Goal: Task Accomplishment & Management: Use online tool/utility

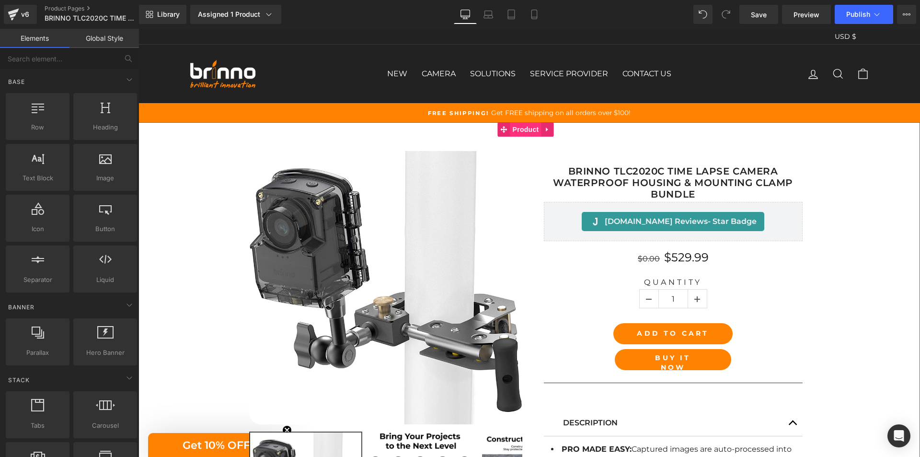
click at [521, 128] on span "Product" at bounding box center [525, 129] width 31 height 14
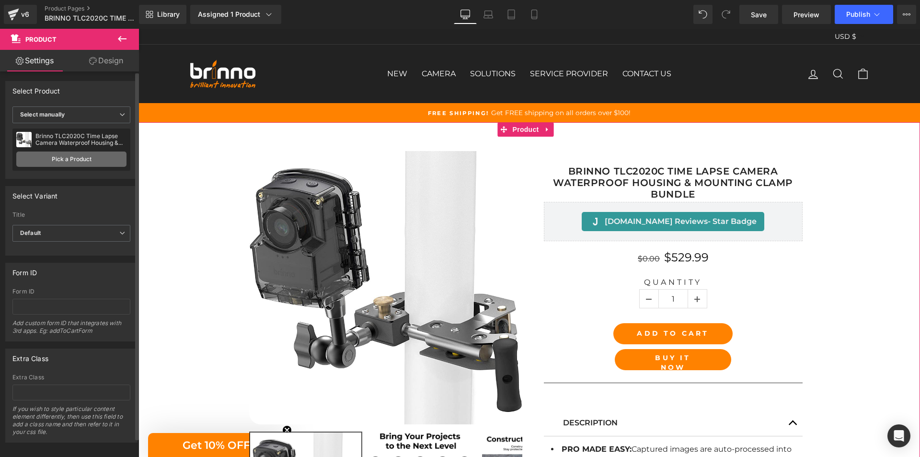
click at [82, 158] on link "Pick a Product" at bounding box center [71, 158] width 110 height 15
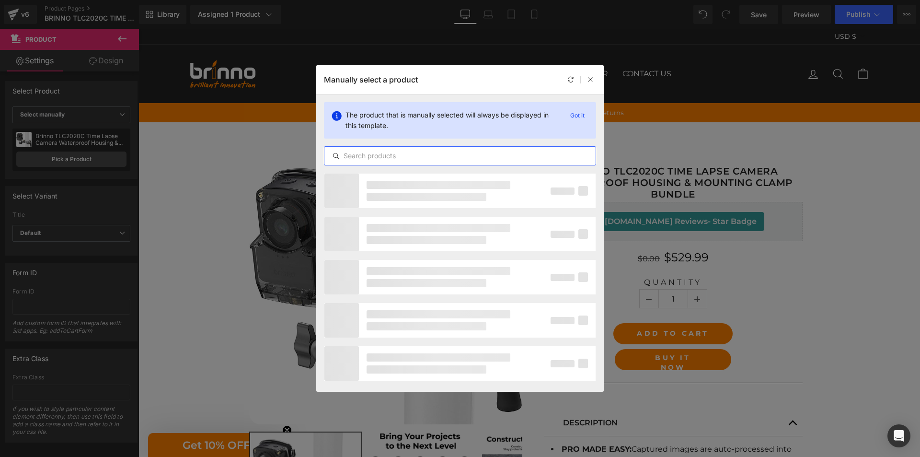
click at [451, 154] on input "text" at bounding box center [459, 155] width 271 height 11
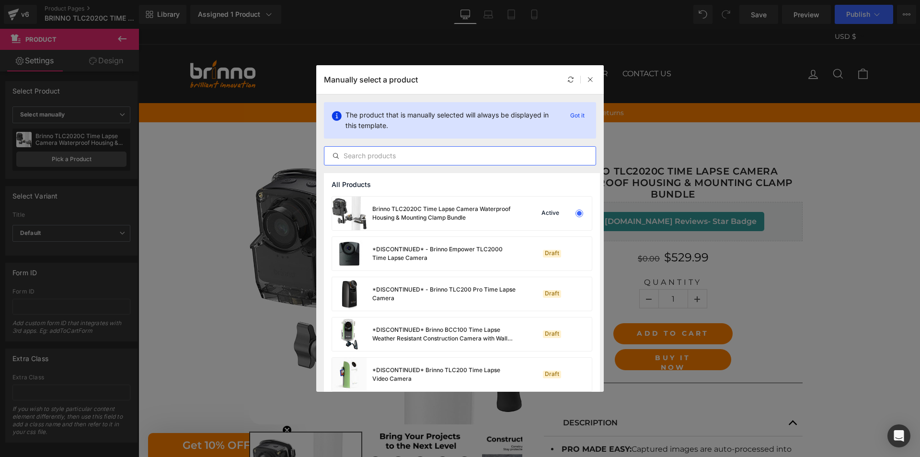
paste input "Brinno TLC2020C Time Lapse Camera Waterproof Housing & Mounting Clamp Bundle"
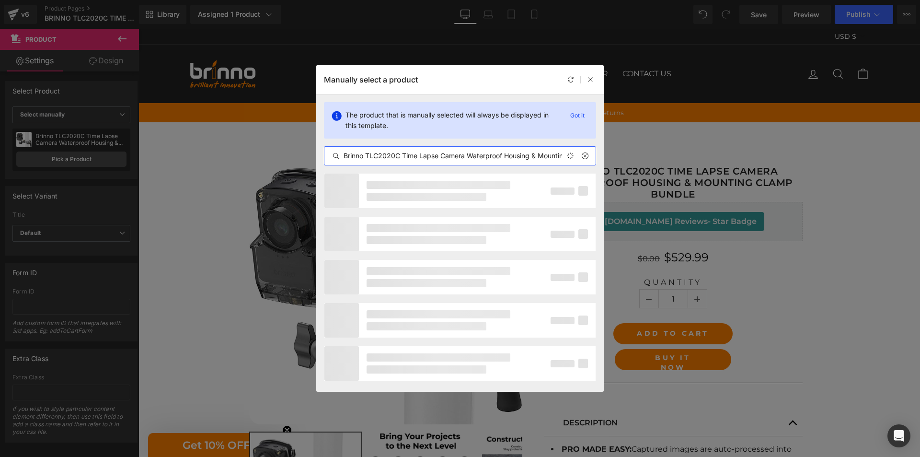
scroll to position [0, 53]
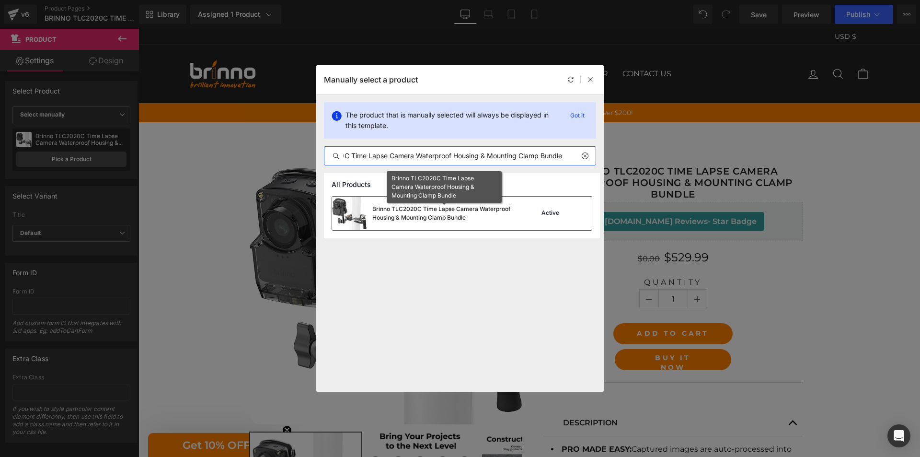
type input "Brinno TLC2020C Time Lapse Camera Waterproof Housing & Mounting Clamp Bundle"
click at [455, 212] on div "Brinno TLC2020C Time Lapse Camera Waterproof Housing & Mounting Clamp Bundle" at bounding box center [444, 213] width 144 height 17
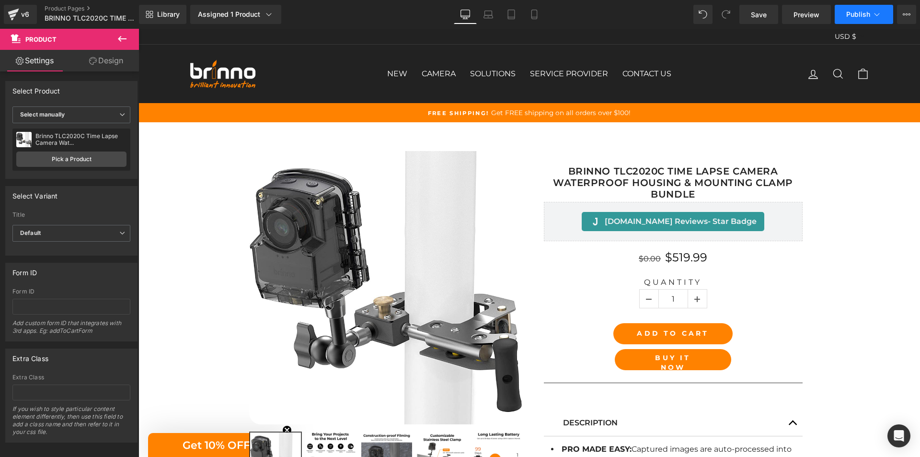
click at [864, 17] on span "Publish" at bounding box center [858, 15] width 24 height 8
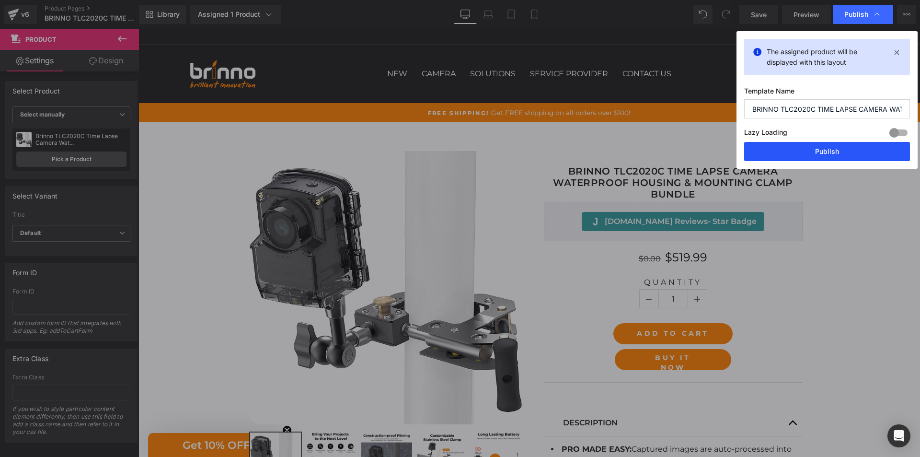
drag, startPoint x: 835, startPoint y: 150, endPoint x: 512, endPoint y: 5, distance: 353.4
click at [835, 150] on button "Publish" at bounding box center [827, 151] width 166 height 19
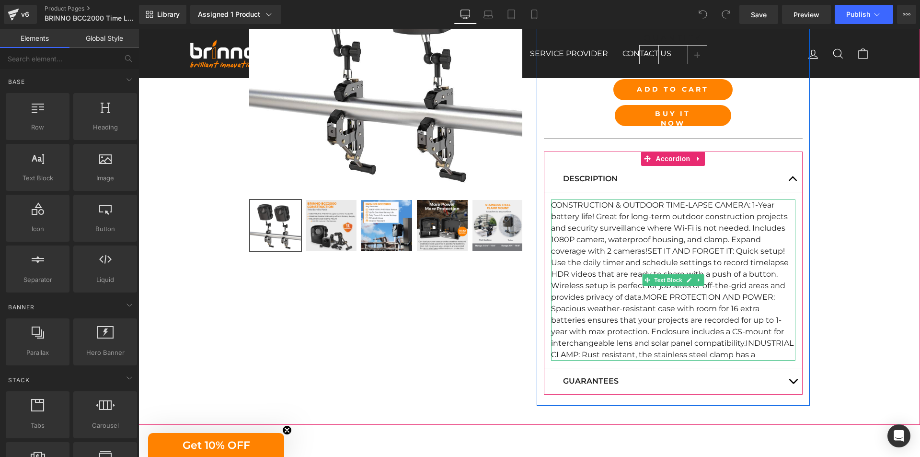
scroll to position [240, 0]
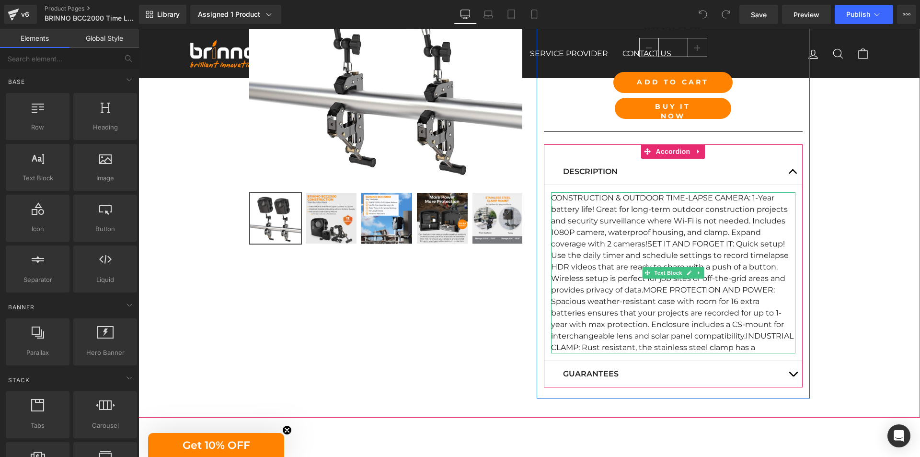
click at [744, 334] on div "CONSTRUCTION & OUTDOOR TIME-LAPSE CAMERA: 1-Year battery life! Great for long-t…" at bounding box center [673, 272] width 244 height 161
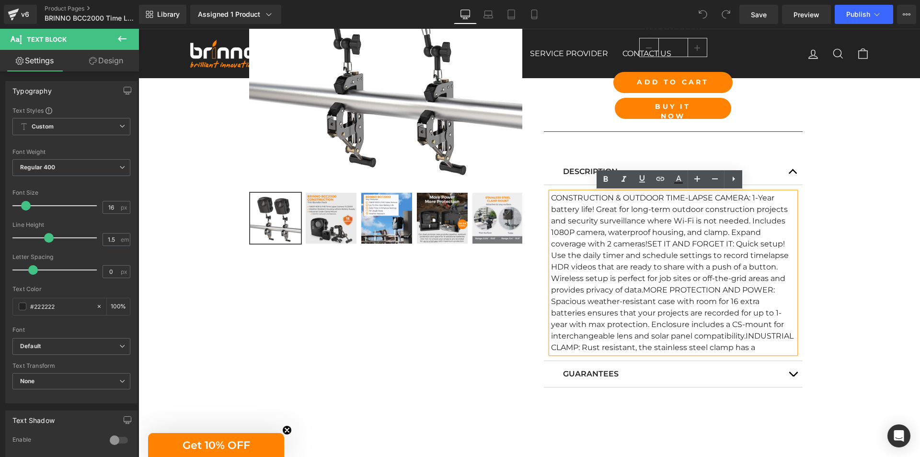
click at [742, 337] on div "CONSTRUCTION & OUTDOOR TIME-LAPSE CAMERA: 1-Year battery life! Great for long-t…" at bounding box center [673, 272] width 244 height 161
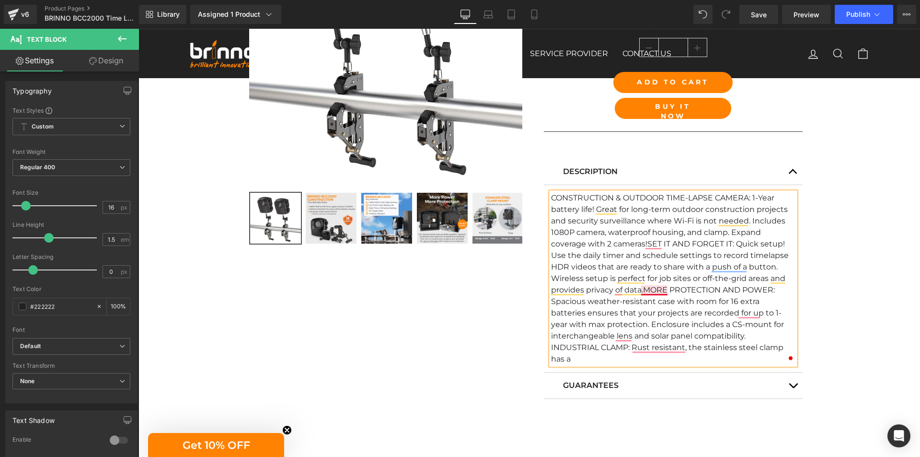
click at [639, 287] on div "CONSTRUCTION & OUTDOOR TIME-LAPSE CAMERA: 1-Year battery life! Great for long-t…" at bounding box center [673, 278] width 244 height 172
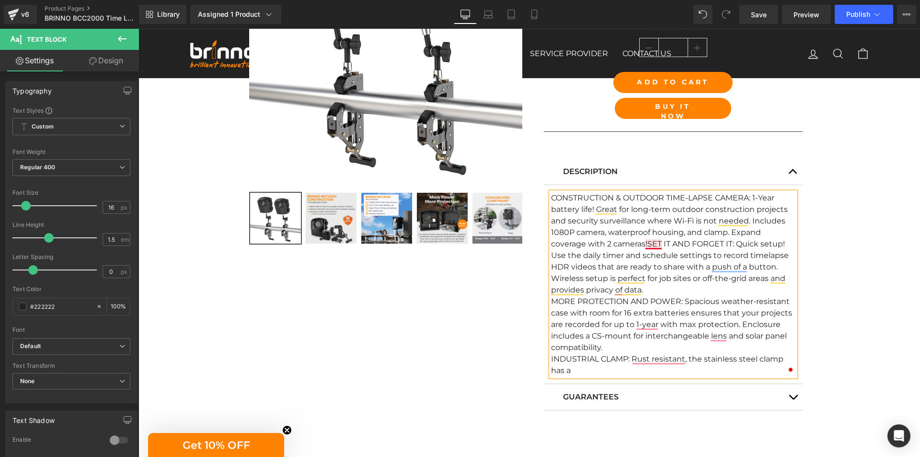
click at [642, 241] on div "CONSTRUCTION & OUTDOOR TIME-LAPSE CAMERA: 1-Year battery life! Great for long-t…" at bounding box center [673, 284] width 244 height 184
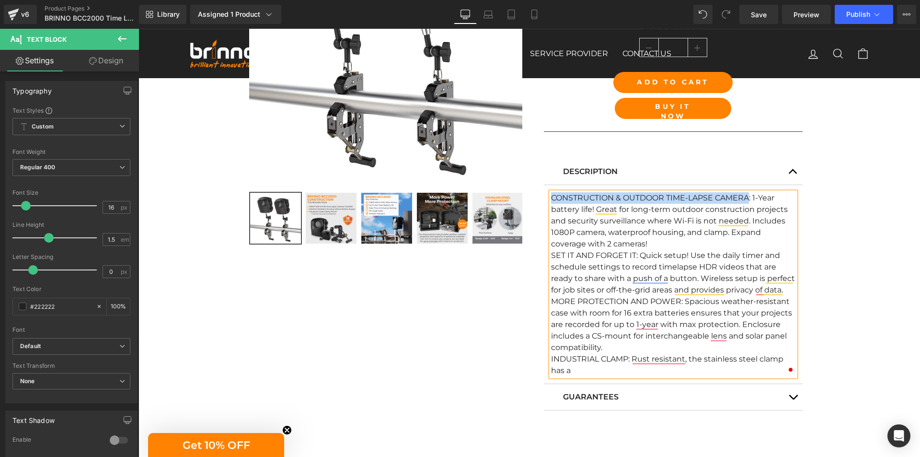
drag, startPoint x: 745, startPoint y: 197, endPoint x: 547, endPoint y: 198, distance: 198.4
click at [551, 198] on div "CONSTRUCTION & OUTDOOR TIME-LAPSE CAMERA: 1-Year battery life! Great for long-t…" at bounding box center [673, 284] width 244 height 184
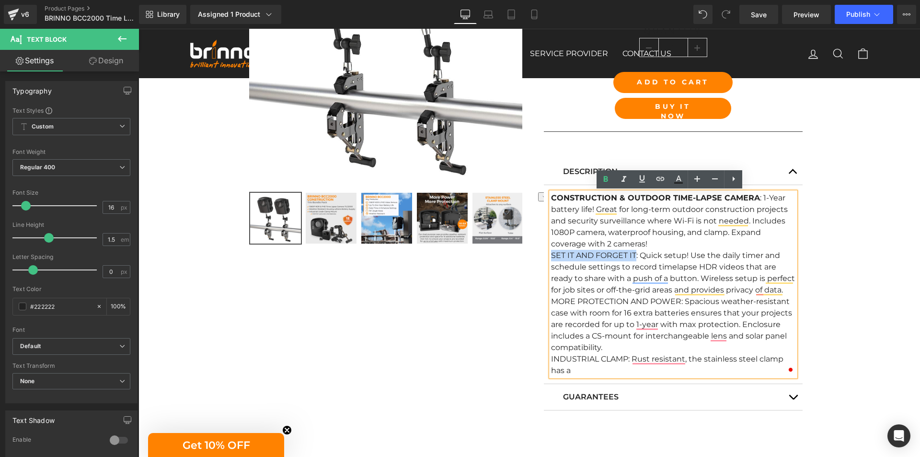
drag, startPoint x: 632, startPoint y: 254, endPoint x: 549, endPoint y: 253, distance: 83.4
click at [551, 253] on div "SET IT AND FORGET IT: Quick setup! Use the daily timer and schedule settings to…" at bounding box center [673, 313] width 244 height 126
drag, startPoint x: 625, startPoint y: 356, endPoint x: 548, endPoint y: 353, distance: 77.2
click at [551, 353] on div "INDUSTRIAL CLAMP: Rust resistant, the stainless steel clamp has a" at bounding box center [673, 364] width 244 height 23
drag, startPoint x: 677, startPoint y: 299, endPoint x: 550, endPoint y: 298, distance: 127.0
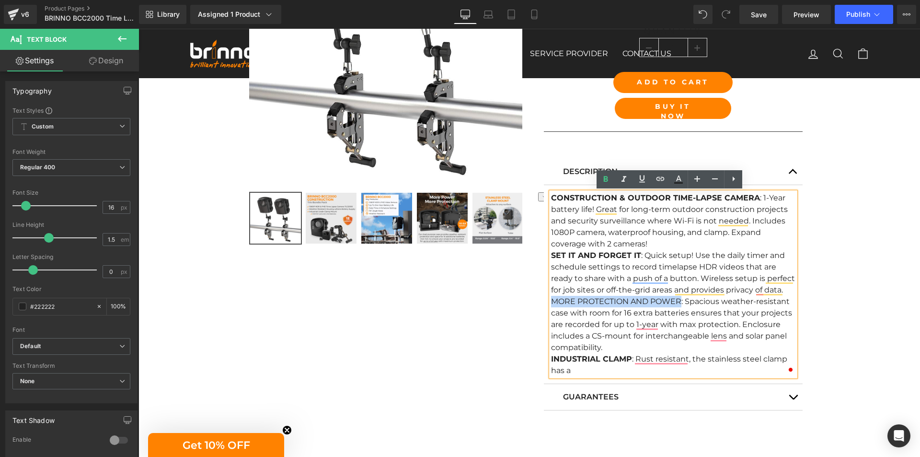
click at [551, 298] on div "MORE PROTECTION AND POWER: Spacious weather-resistant case with room for 16 ext…" at bounding box center [673, 336] width 244 height 80
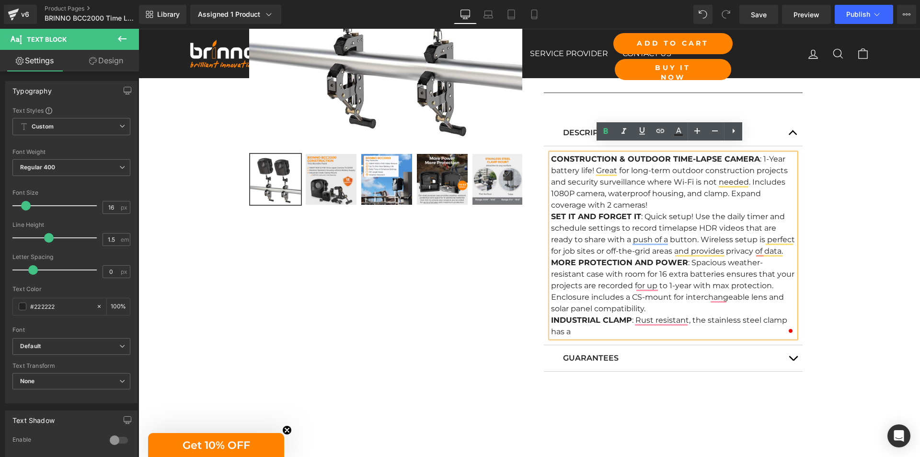
scroll to position [287, 0]
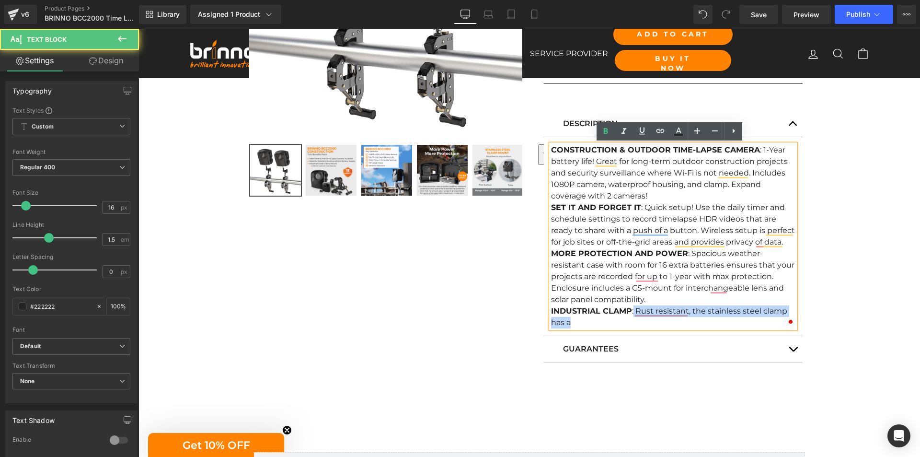
drag, startPoint x: 630, startPoint y: 311, endPoint x: 633, endPoint y: 320, distance: 9.9
click at [633, 320] on div "INDUSTRIAL CLAMP : Rust resistant, the stainless steel clamp has a" at bounding box center [673, 316] width 244 height 23
click at [623, 308] on strong "INDUSTRIAL CLAMP" at bounding box center [591, 310] width 81 height 9
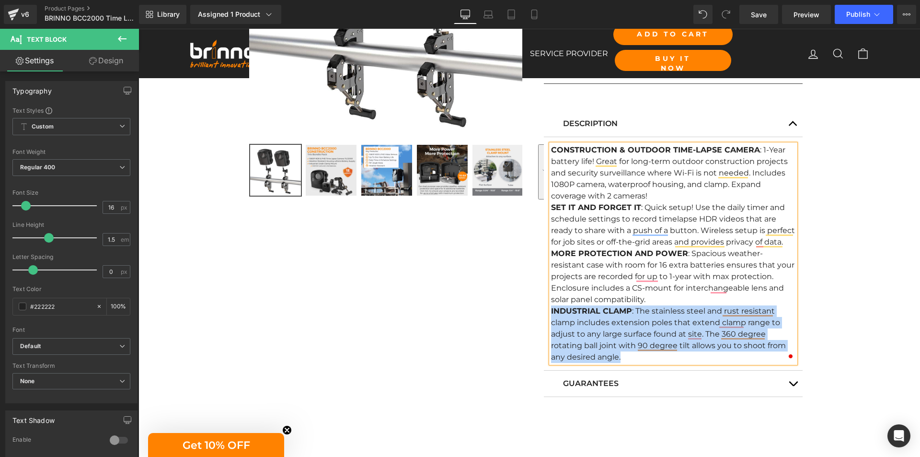
drag, startPoint x: 624, startPoint y: 358, endPoint x: 548, endPoint y: 315, distance: 87.1
click at [551, 315] on div "INDUSTRIAL CLAMP : The stainless steel and rust resistant clamp includes extens…" at bounding box center [673, 333] width 244 height 57
copy div "INDUSTRIAL CLAMP : The stainless steel and rust resistant clamp includes extens…"
click at [633, 357] on div "INDUSTRIAL CLAMP : The stainless steel and rust resistant clamp includes extens…" at bounding box center [673, 333] width 244 height 57
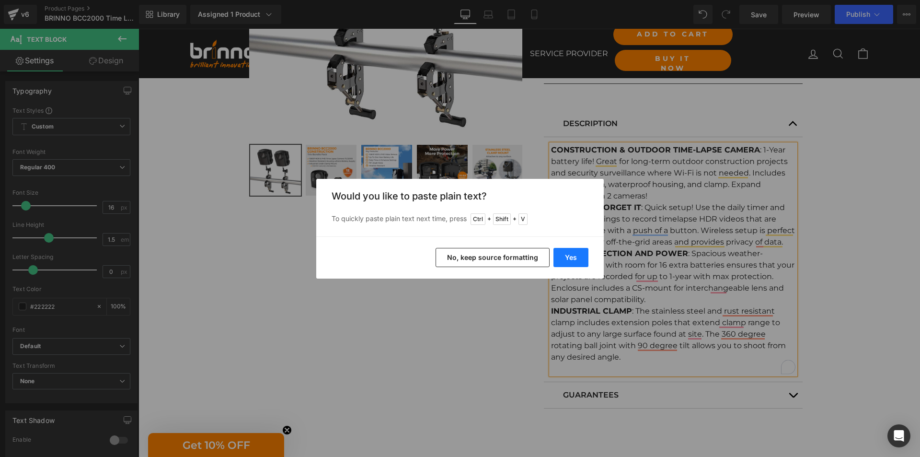
click at [569, 258] on button "Yes" at bounding box center [570, 257] width 35 height 19
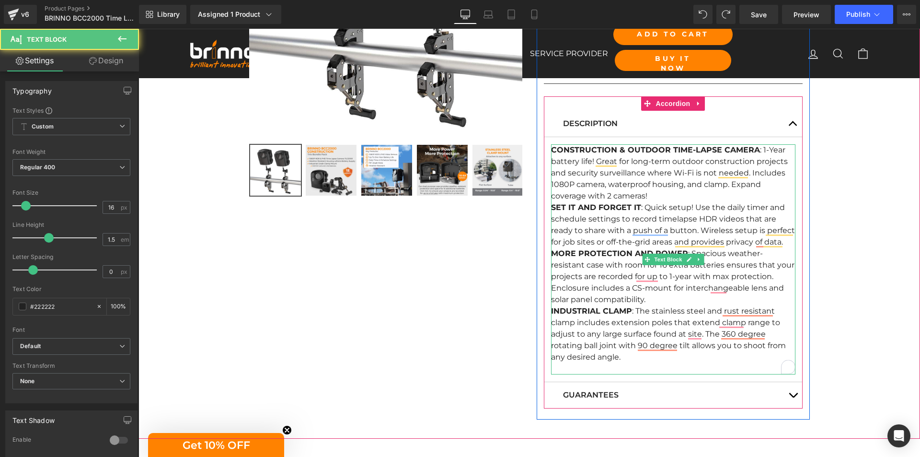
click at [604, 367] on div at bounding box center [673, 368] width 244 height 11
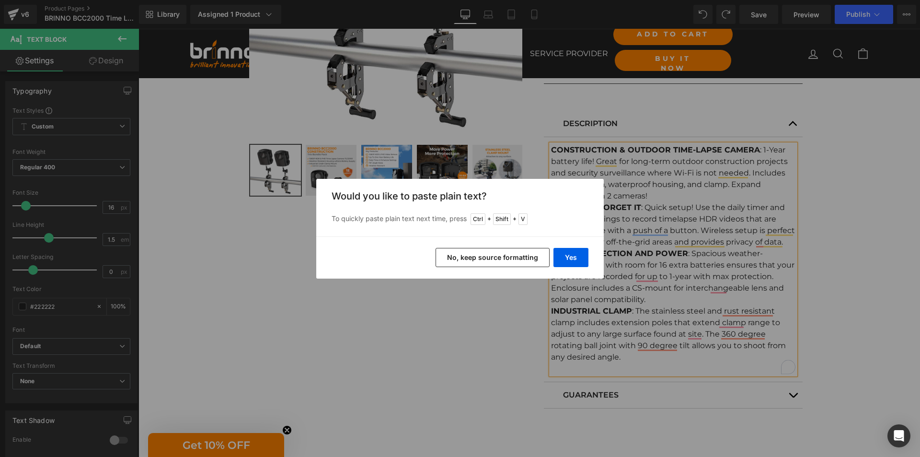
click at [510, 261] on button "No, keep source formatting" at bounding box center [493, 257] width 114 height 19
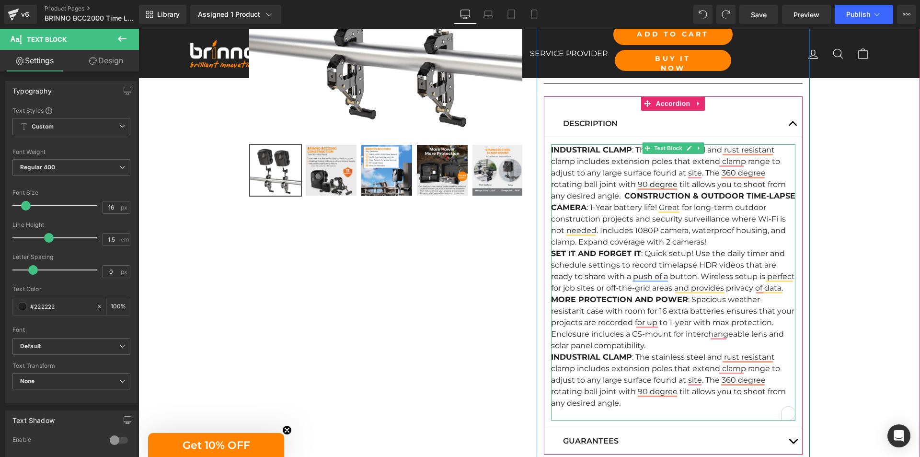
click at [562, 356] on strong "INDUSTRIAL CLAMP" at bounding box center [591, 356] width 81 height 9
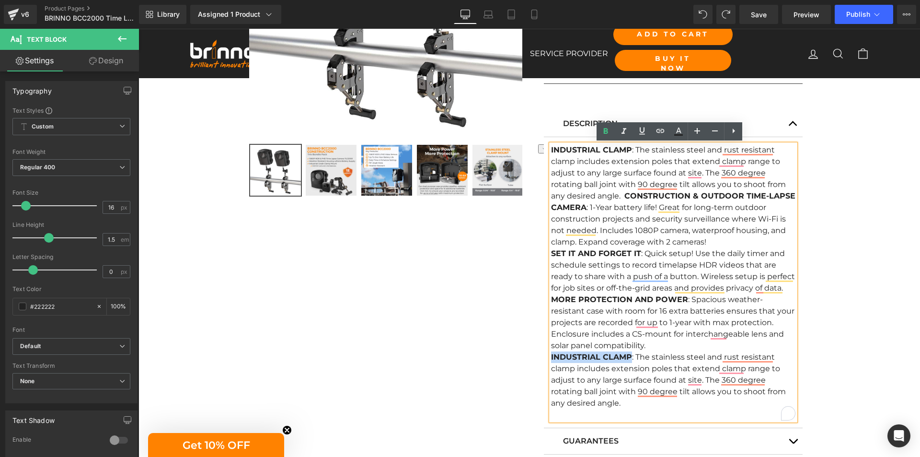
drag, startPoint x: 562, startPoint y: 356, endPoint x: 603, endPoint y: 355, distance: 41.7
click at [603, 355] on strong "INDUSTRIAL CLAMP" at bounding box center [591, 356] width 81 height 9
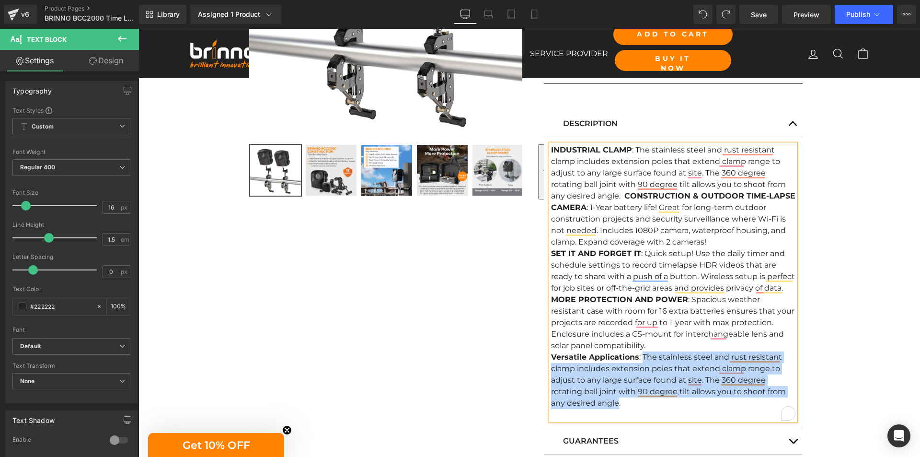
drag, startPoint x: 639, startPoint y: 354, endPoint x: 614, endPoint y: 400, distance: 52.5
click at [614, 400] on div "Versatile Applications : The stainless steel and rust resistant clamp includes …" at bounding box center [673, 379] width 244 height 57
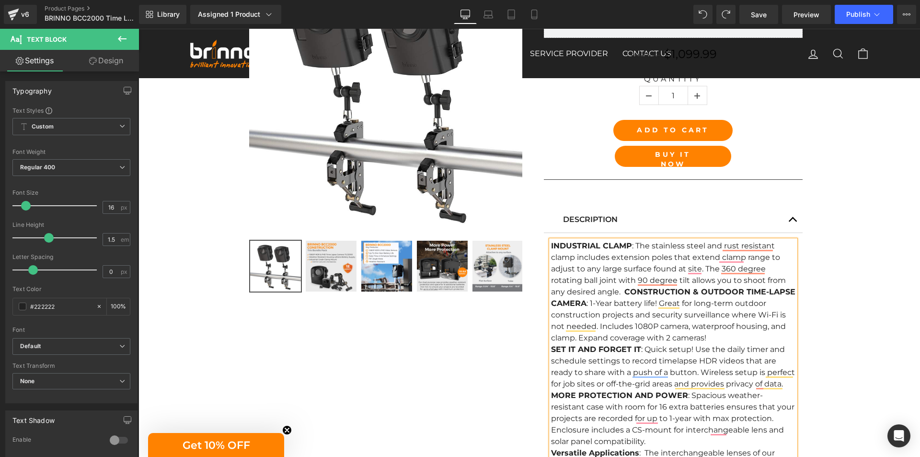
scroll to position [240, 0]
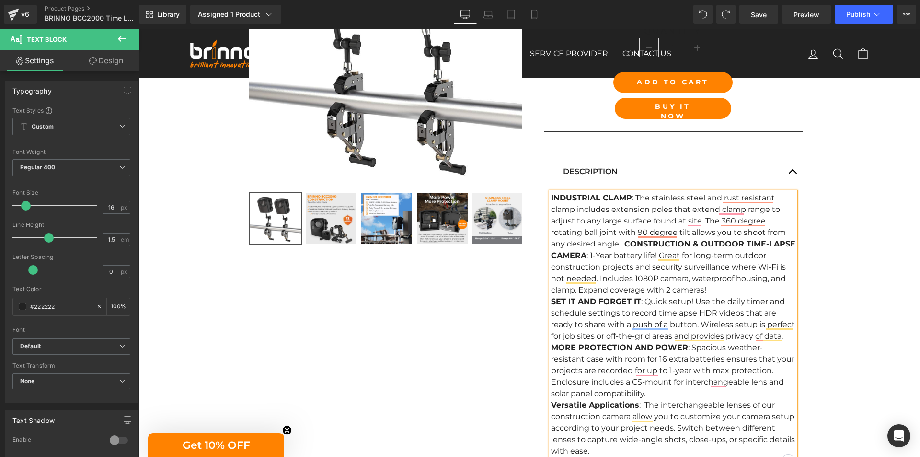
click at [620, 244] on strong "CONSTRUCTION & OUTDOOR TIME-LAPSE CAMERA" at bounding box center [673, 249] width 244 height 21
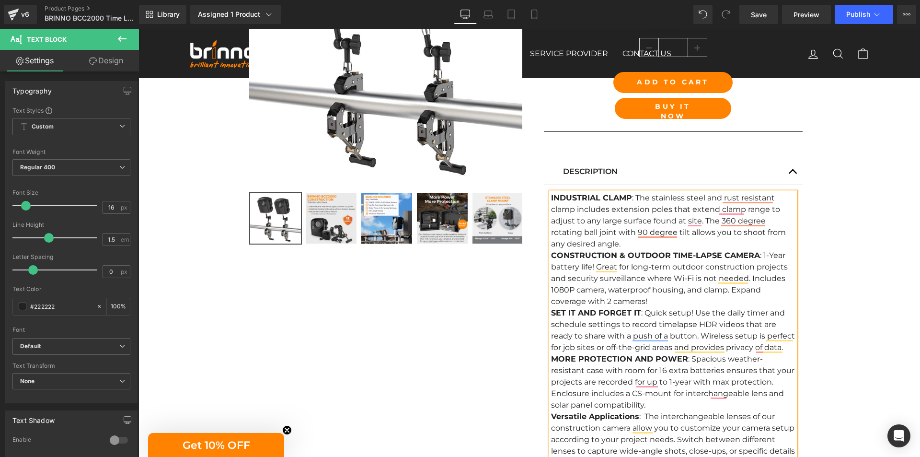
scroll to position [287, 0]
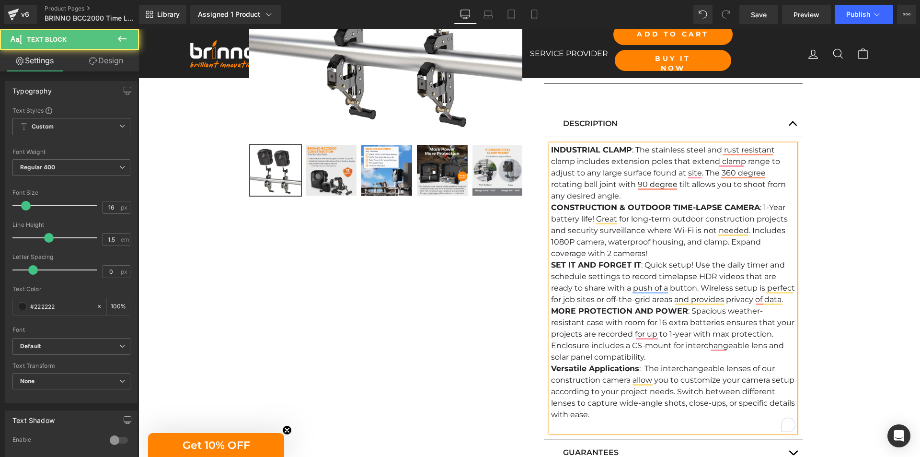
click at [596, 244] on div "CONSTRUCTION & OUTDOOR TIME-LAPSE CAMERA : 1-Year battery life! Great for long-…" at bounding box center [673, 317] width 244 height 230
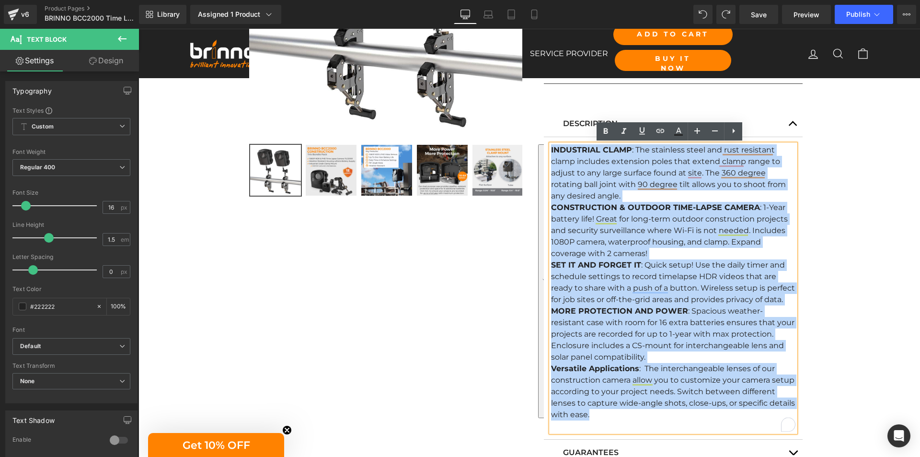
drag, startPoint x: 601, startPoint y: 415, endPoint x: 541, endPoint y: 150, distance: 272.1
click at [544, 150] on article "INDUSTRIAL CLAMP : The stainless steel and rust resistant clamp includes extens…" at bounding box center [673, 288] width 259 height 302
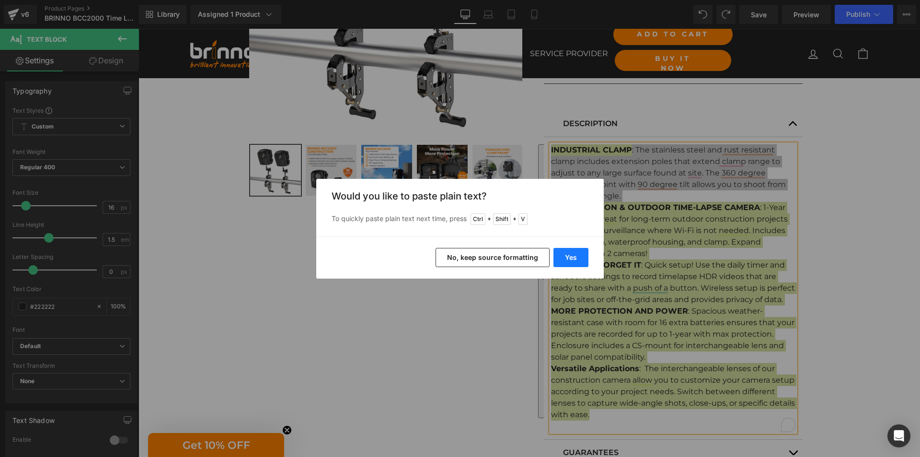
click at [569, 260] on button "Yes" at bounding box center [570, 257] width 35 height 19
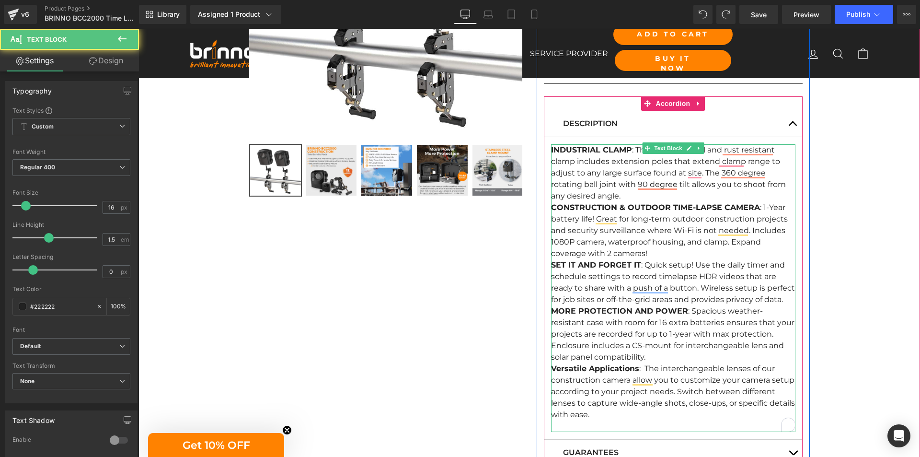
click at [581, 286] on div "SET IT AND FORGET IT : Quick setup! Use the daily timer and schedule settings t…" at bounding box center [673, 339] width 244 height 161
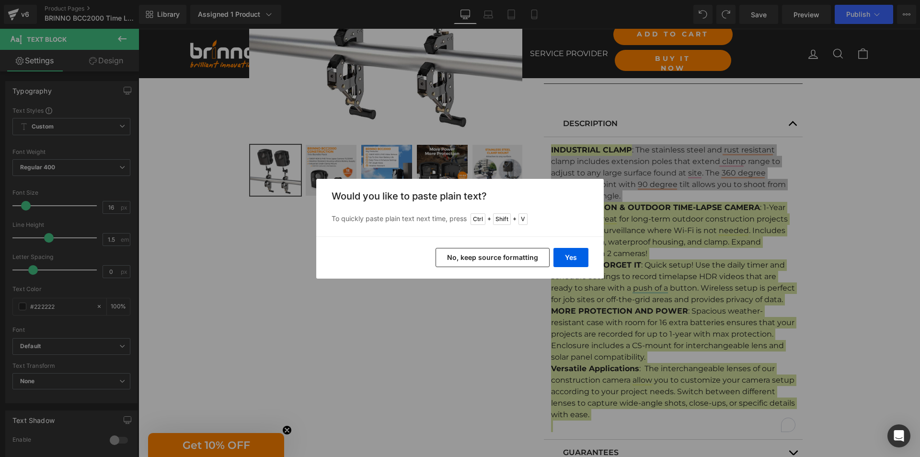
click at [509, 255] on button "No, keep source formatting" at bounding box center [493, 257] width 114 height 19
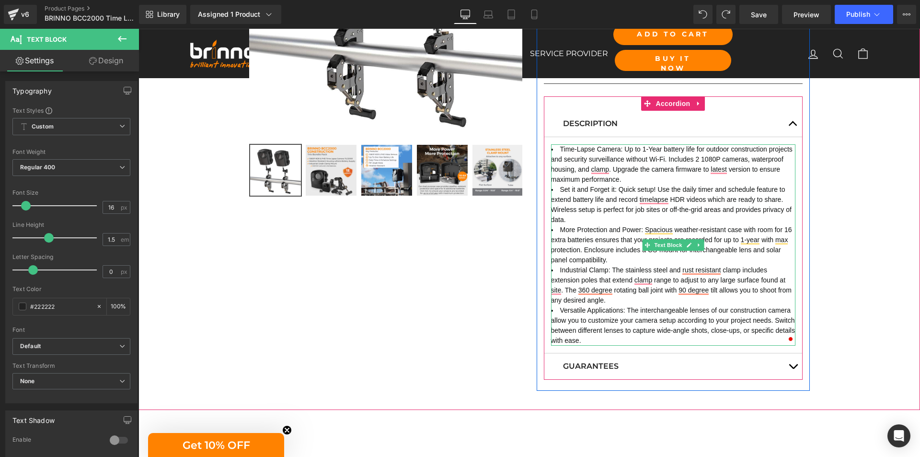
click at [562, 149] on span "Time-Lapse Camera: Up to 1-Year battery life for outdoor construction projects …" at bounding box center [671, 164] width 241 height 38
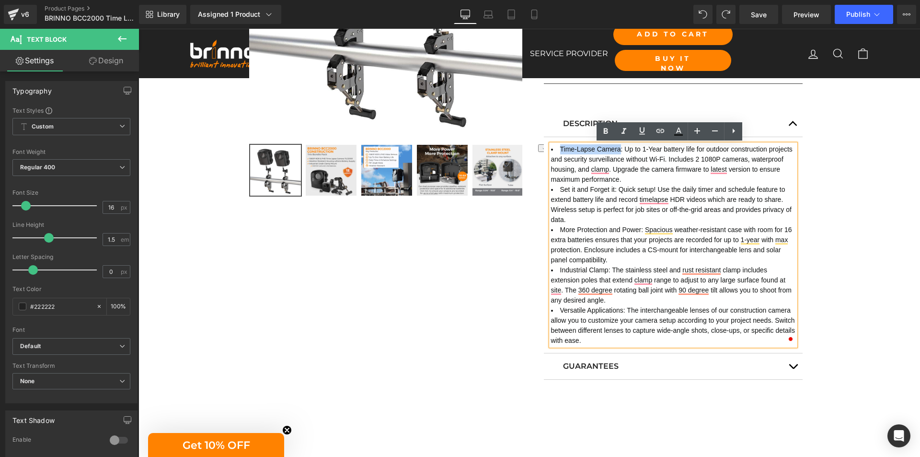
drag, startPoint x: 562, startPoint y: 149, endPoint x: 596, endPoint y: 148, distance: 33.1
click at [596, 148] on span "Time-Lapse Camera: Up to 1-Year battery life for outdoor construction projects …" at bounding box center [671, 164] width 241 height 38
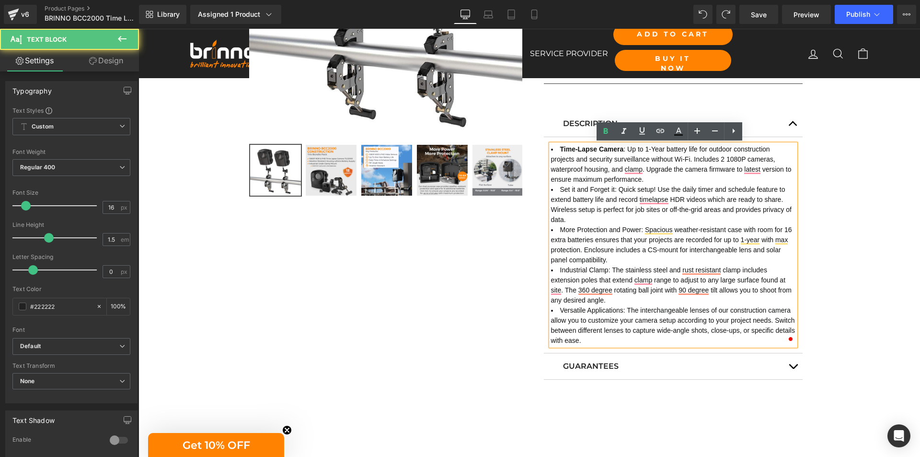
click at [562, 191] on span "Set it and Forget it: Quick setup! Use the daily timer and schedule feature to …" at bounding box center [671, 204] width 241 height 38
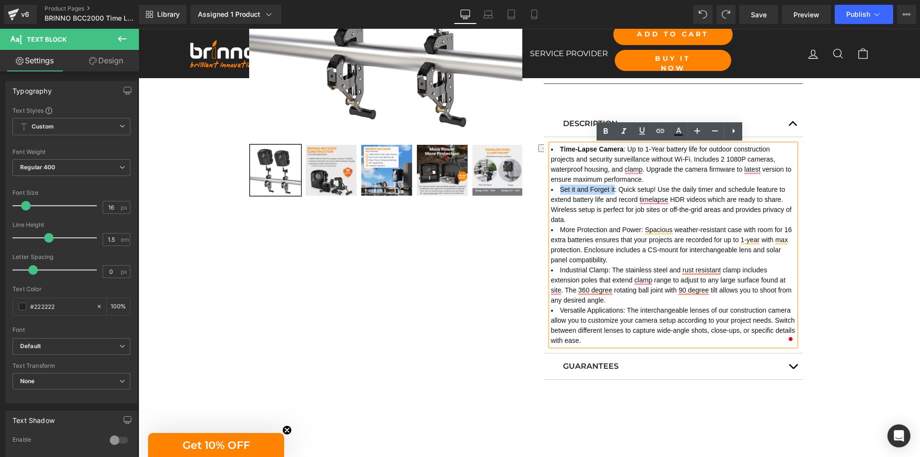
drag, startPoint x: 562, startPoint y: 191, endPoint x: 610, endPoint y: 186, distance: 48.6
click at [610, 186] on span "Set it and Forget it: Quick setup! Use the daily timer and schedule feature to …" at bounding box center [671, 204] width 241 height 38
drag, startPoint x: 556, startPoint y: 228, endPoint x: 638, endPoint y: 227, distance: 82.4
click at [638, 227] on li "More Protection and Power: Spacious weather-resistant case with room for 16 ext…" at bounding box center [673, 245] width 244 height 40
drag, startPoint x: 555, startPoint y: 270, endPoint x: 604, endPoint y: 266, distance: 48.5
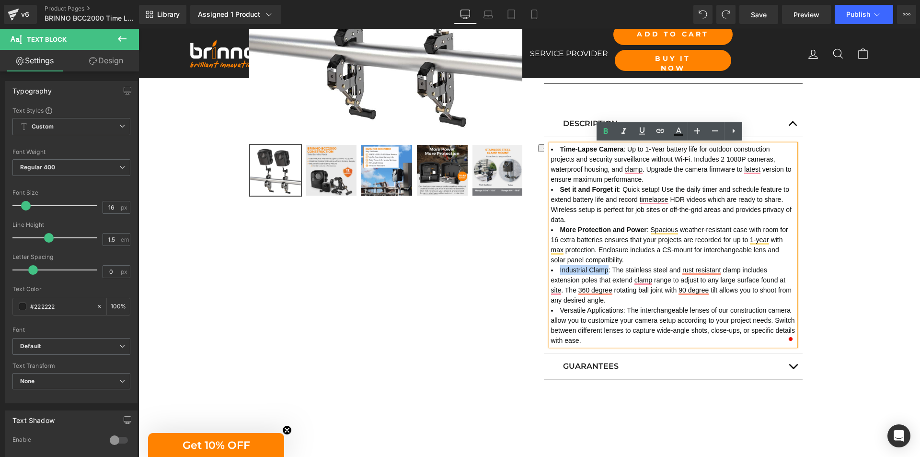
click at [604, 266] on li "Industrial Clamp: The stainless steel and rust resistant clamp includes extensi…" at bounding box center [673, 285] width 244 height 40
drag, startPoint x: 556, startPoint y: 310, endPoint x: 619, endPoint y: 309, distance: 63.3
click at [619, 309] on span "Versatile Applications: The interchangeable lenses of our construction camera a…" at bounding box center [673, 325] width 244 height 38
click at [762, 14] on span "Save" at bounding box center [759, 15] width 16 height 10
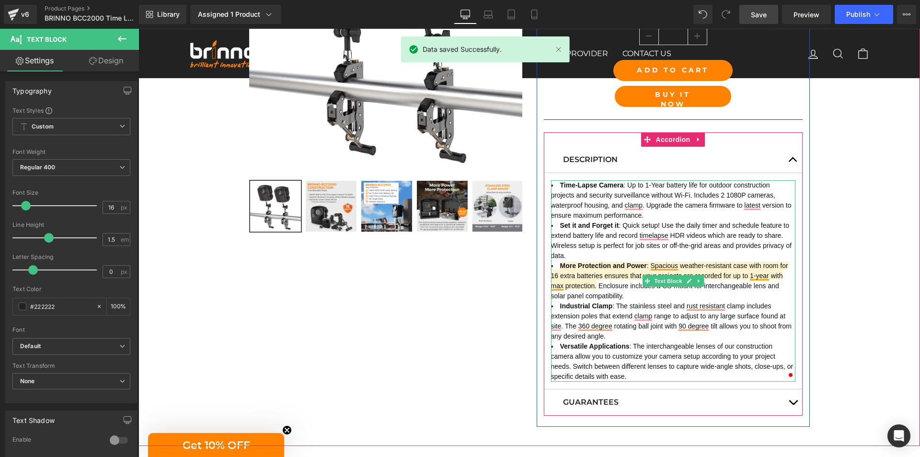
scroll to position [192, 0]
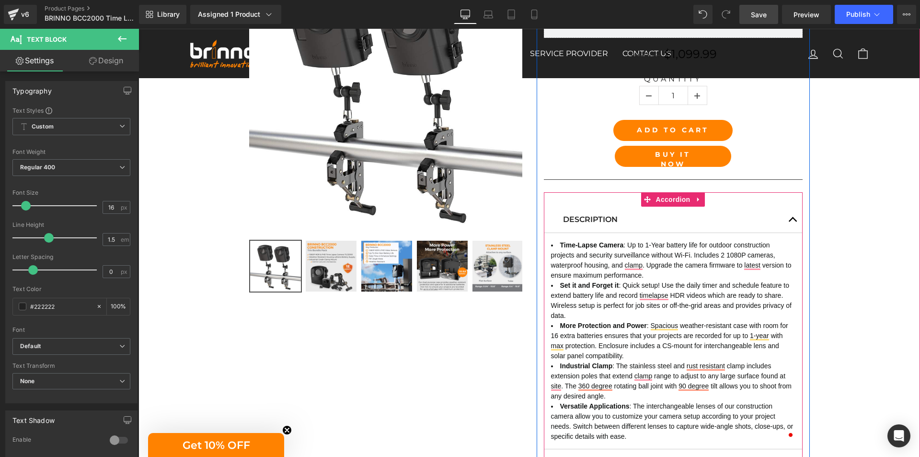
click at [786, 218] on button "button" at bounding box center [792, 219] width 19 height 26
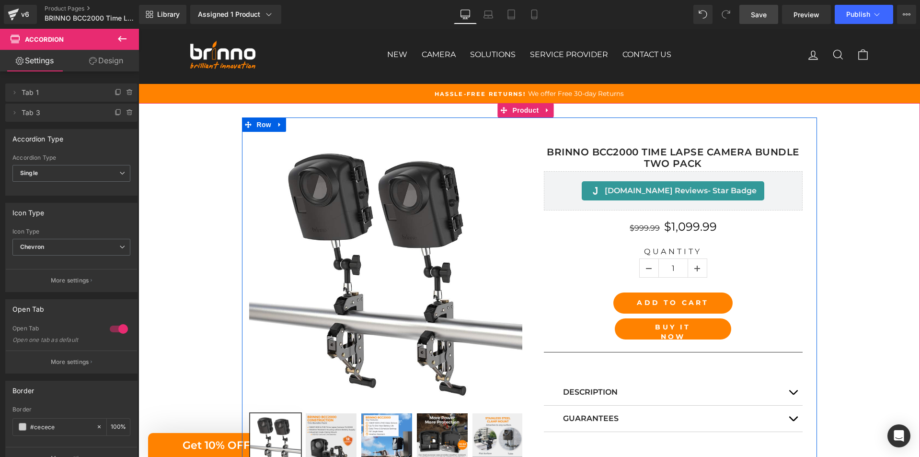
scroll to position [48, 0]
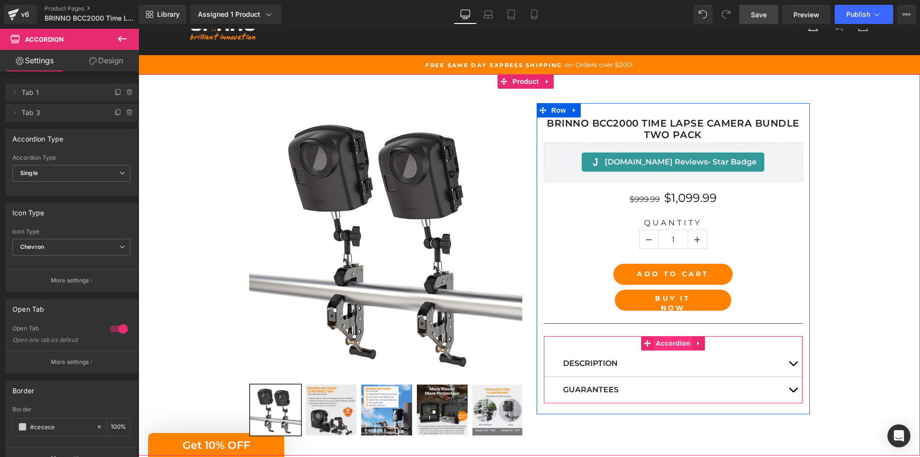
click at [665, 344] on span "Accordion" at bounding box center [673, 343] width 39 height 14
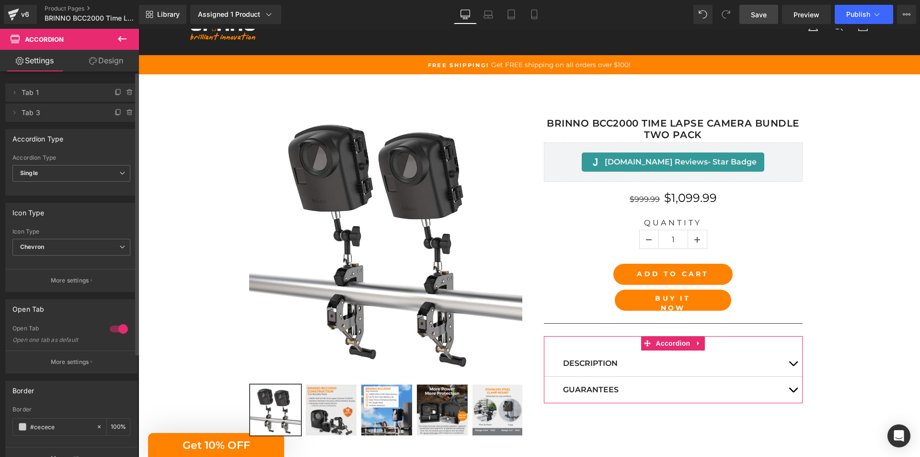
click at [110, 329] on div at bounding box center [118, 328] width 23 height 15
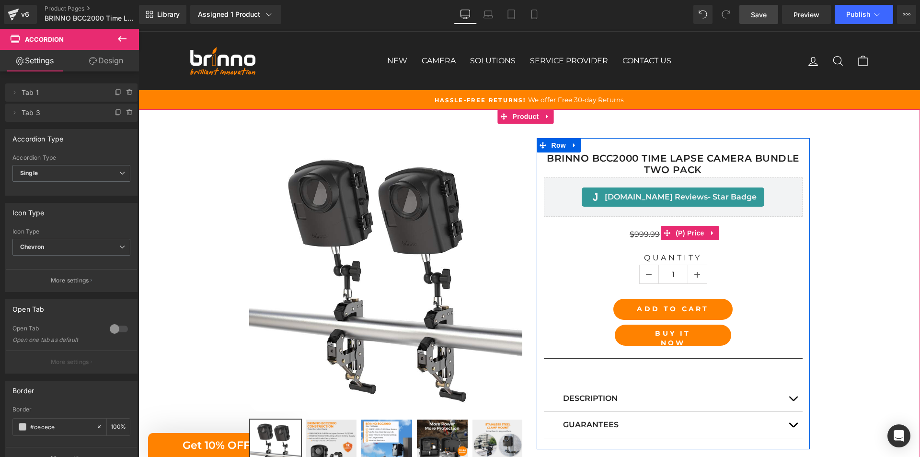
scroll to position [0, 0]
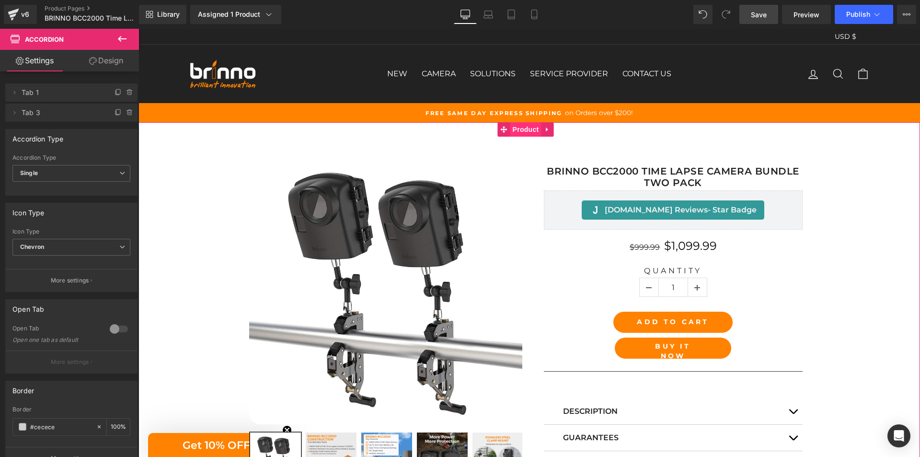
click at [525, 129] on span "Product" at bounding box center [525, 129] width 31 height 14
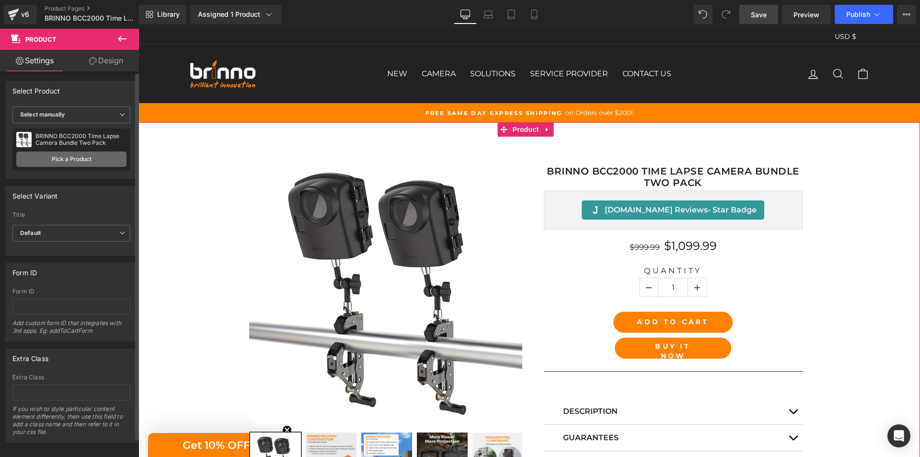
click at [61, 157] on link "Pick a Product" at bounding box center [71, 158] width 110 height 15
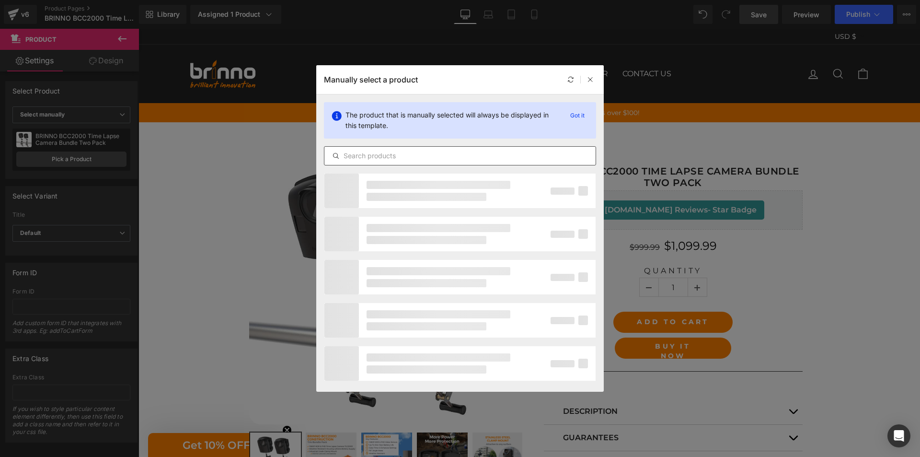
click at [464, 158] on input "text" at bounding box center [459, 155] width 271 height 11
paste input "BRINNO BCC2000 Time Lapse Camera Bundle Two Pack"
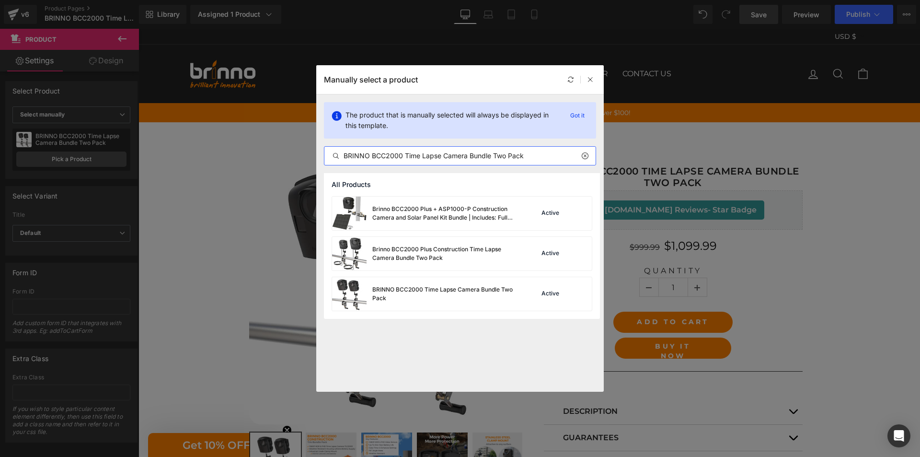
type input "BRINNO BCC2000 Time Lapse Camera Bundle Two Pack"
click at [447, 298] on div "BRINNO BCC2000 Time Lapse Camera Bundle Two Pack" at bounding box center [444, 293] width 144 height 17
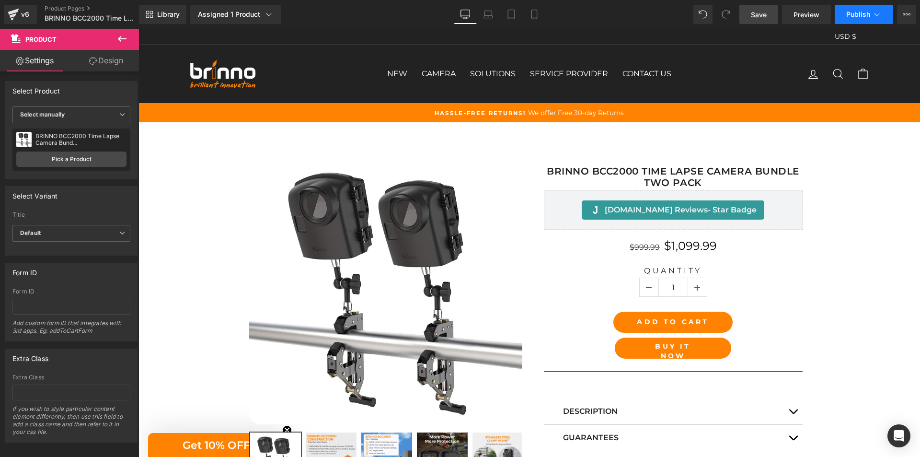
click at [854, 21] on button "Publish" at bounding box center [864, 14] width 58 height 19
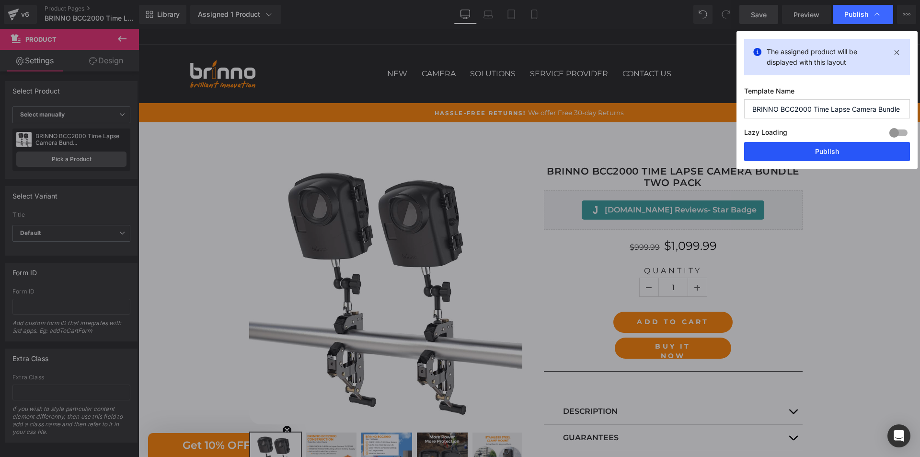
click at [813, 151] on button "Publish" at bounding box center [827, 151] width 166 height 19
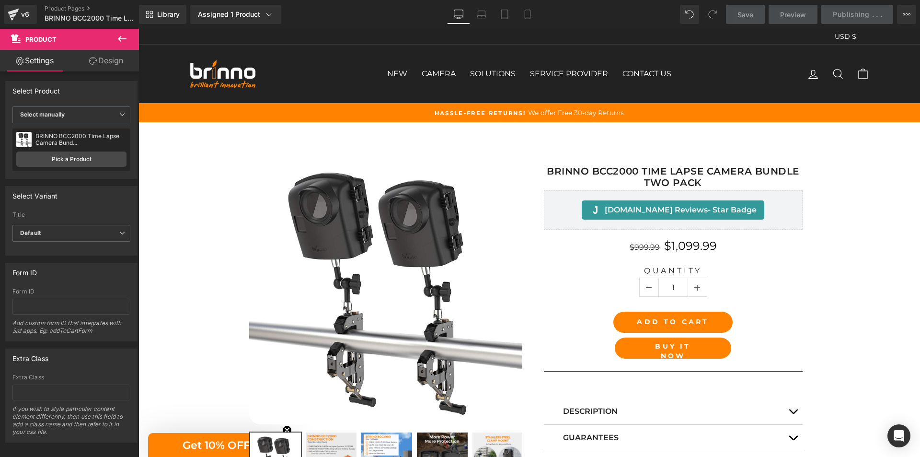
click at [731, 410] on p "description" at bounding box center [673, 410] width 220 height 11
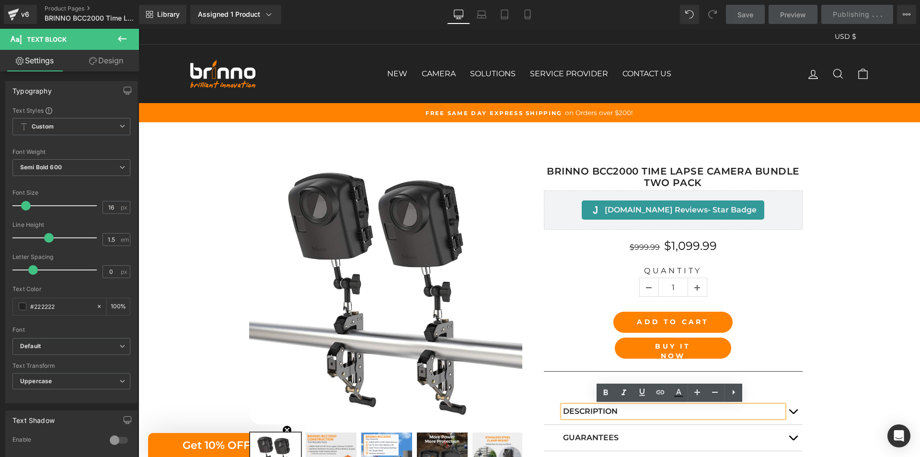
click at [789, 410] on button "button" at bounding box center [792, 411] width 19 height 26
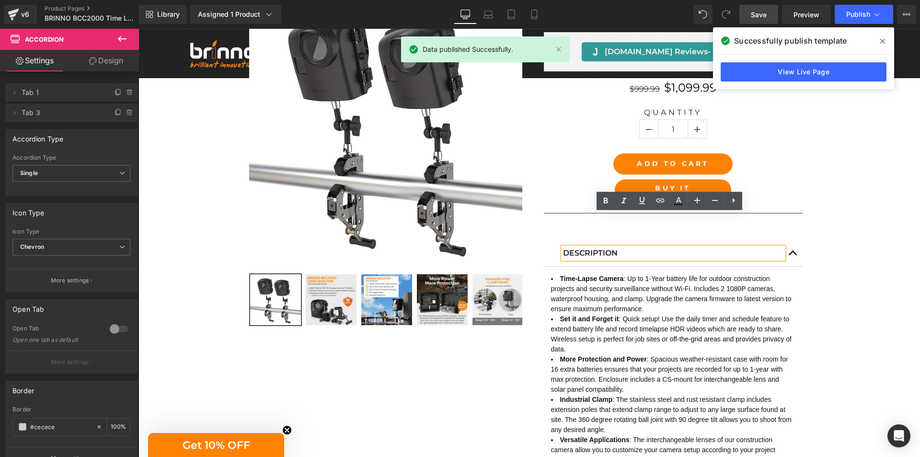
scroll to position [144, 0]
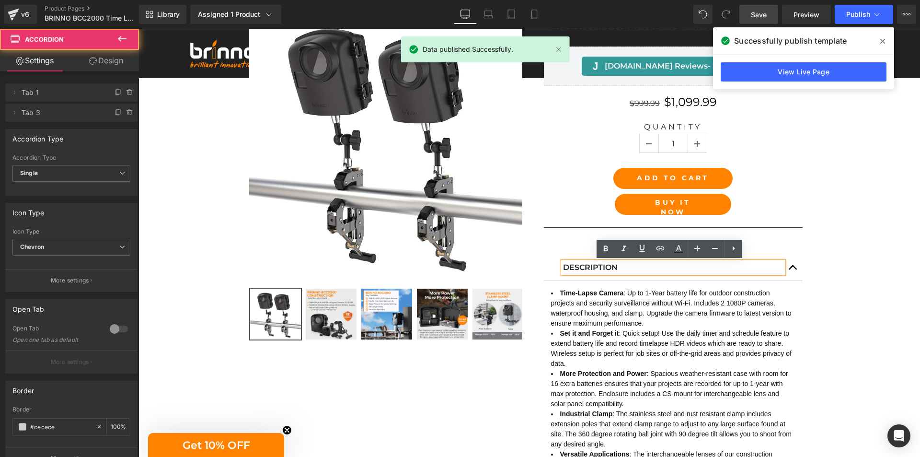
click at [791, 270] on button "button" at bounding box center [792, 267] width 19 height 26
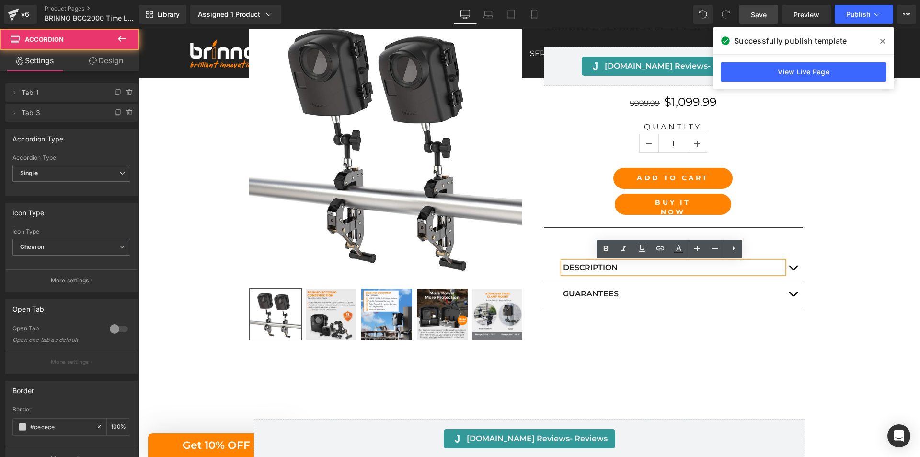
click at [795, 268] on button "button" at bounding box center [792, 267] width 19 height 26
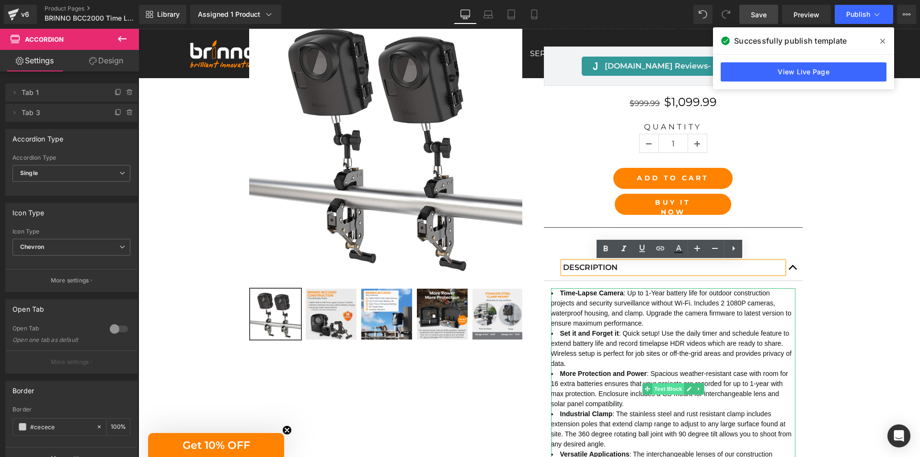
click at [666, 393] on span "Text Block" at bounding box center [668, 388] width 32 height 11
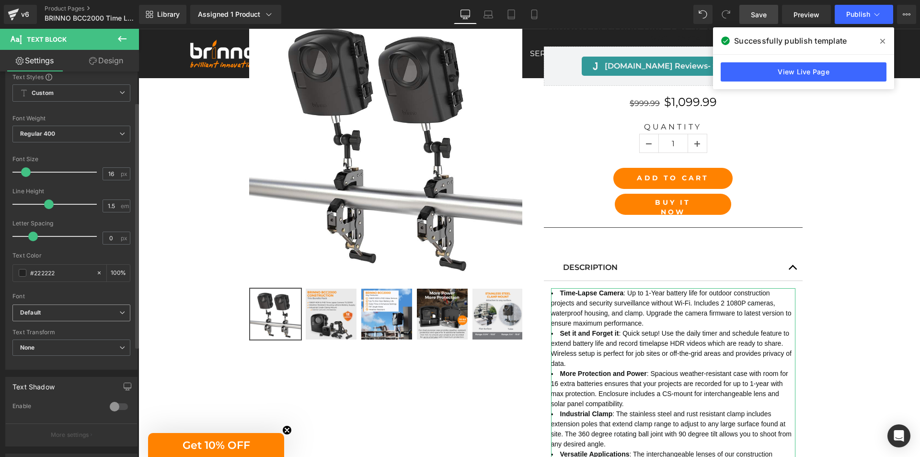
scroll to position [48, 0]
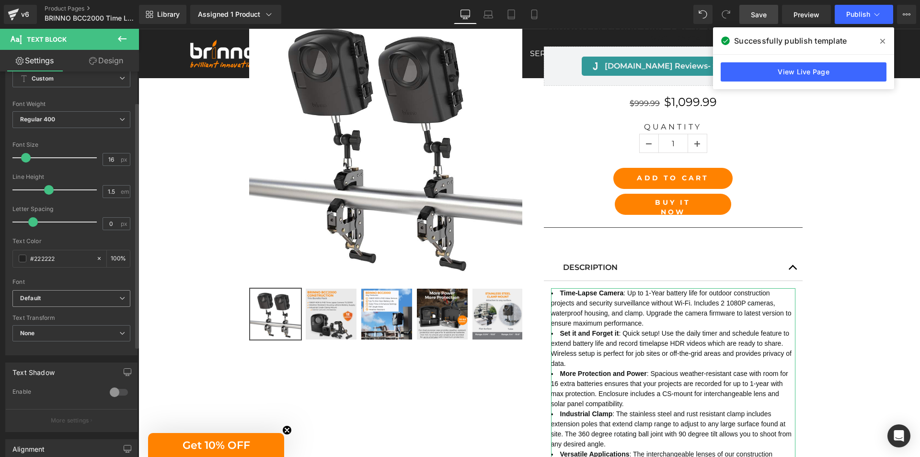
click at [92, 304] on span "Default" at bounding box center [71, 298] width 118 height 17
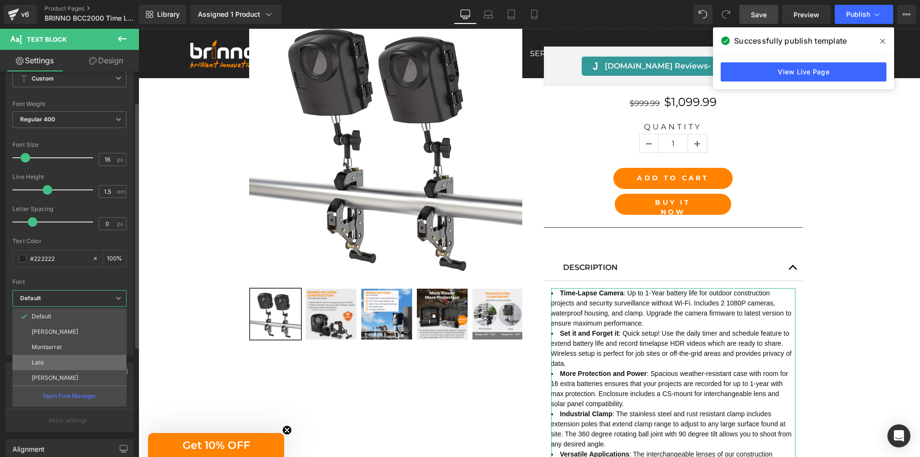
click at [82, 358] on li "Lato" at bounding box center [69, 362] width 114 height 15
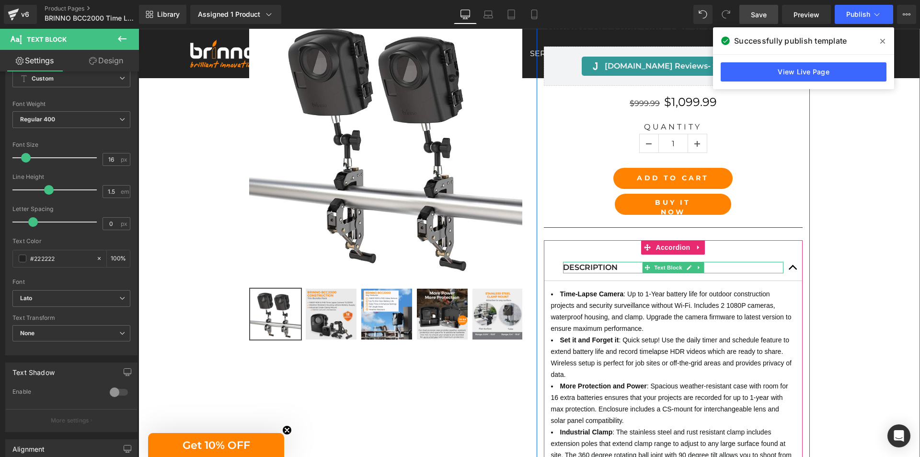
click at [585, 265] on p "description" at bounding box center [673, 267] width 220 height 11
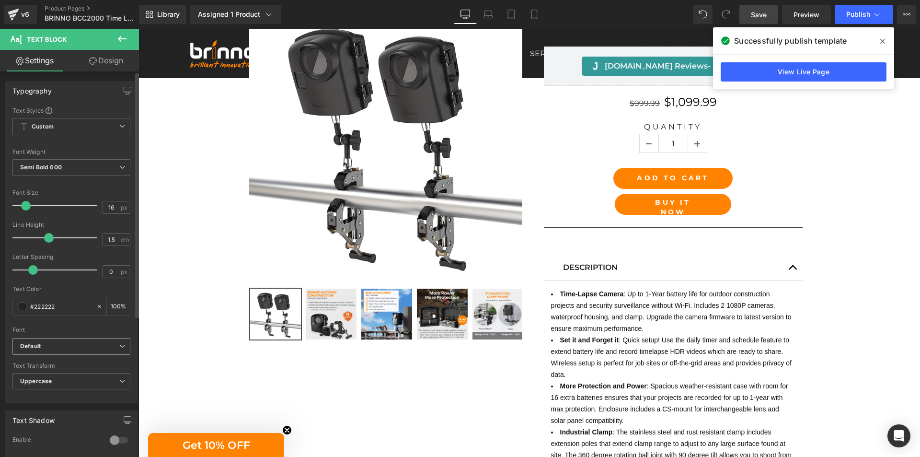
click at [86, 342] on b "Default" at bounding box center [69, 346] width 99 height 8
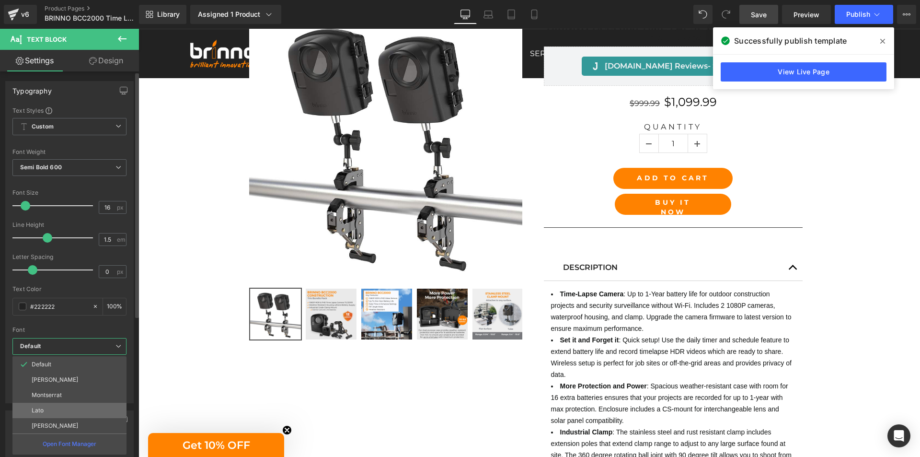
click at [72, 402] on li "Lato" at bounding box center [69, 409] width 114 height 15
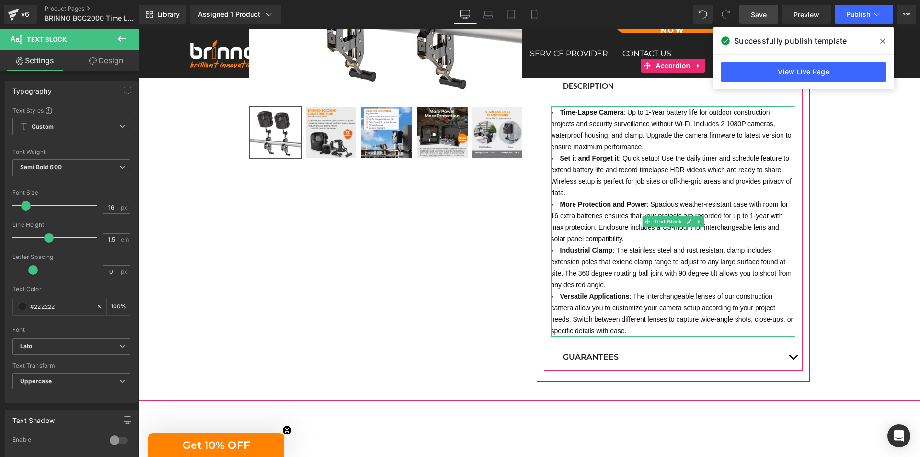
scroll to position [335, 0]
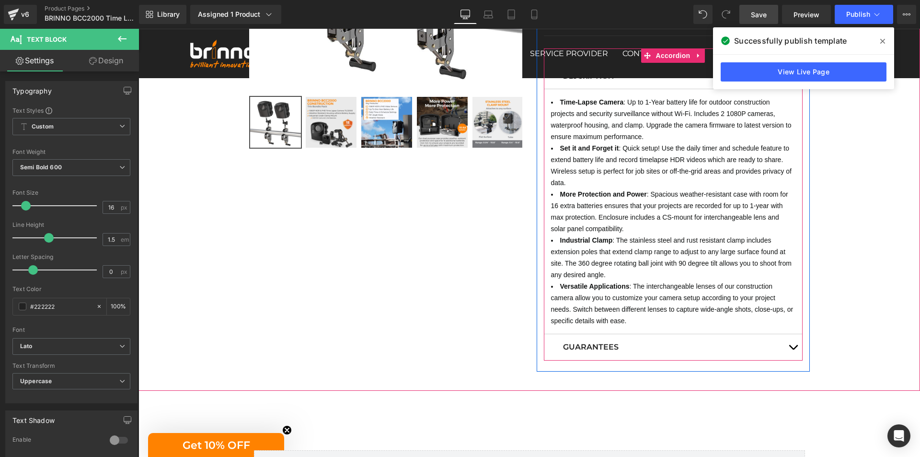
click at [590, 349] on p "Guarantees" at bounding box center [673, 346] width 220 height 11
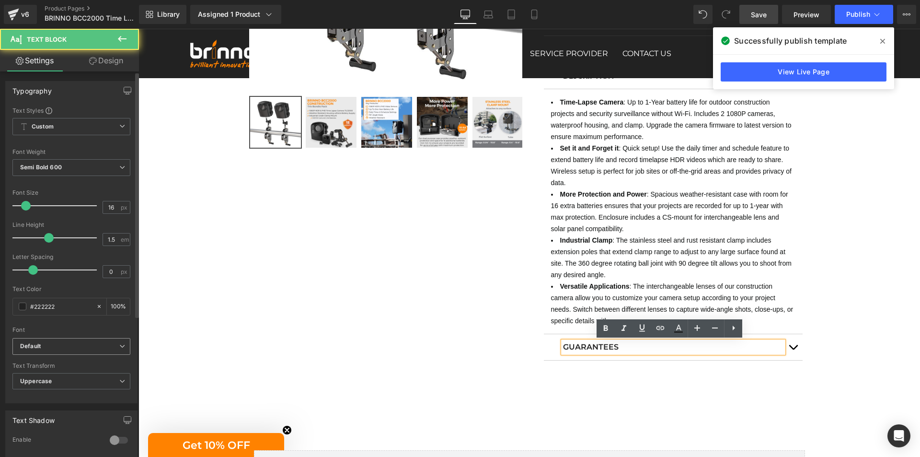
click at [75, 343] on b "Default" at bounding box center [69, 346] width 99 height 8
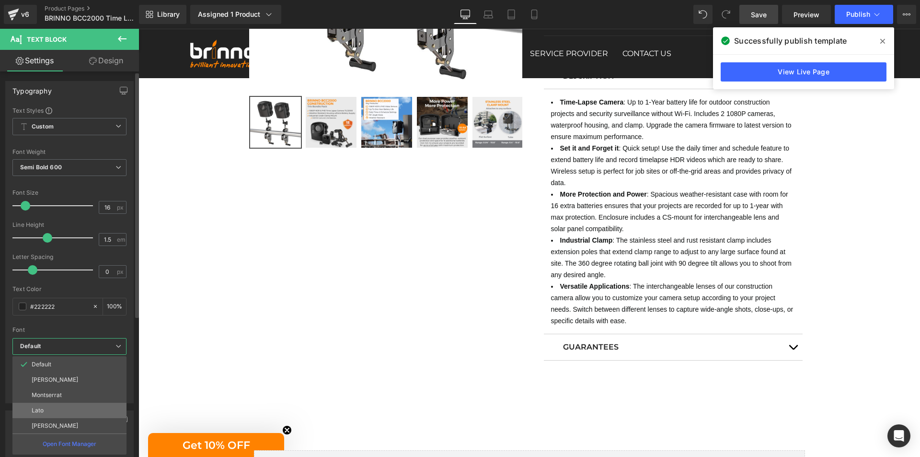
click at [53, 404] on li "Lato" at bounding box center [69, 409] width 114 height 15
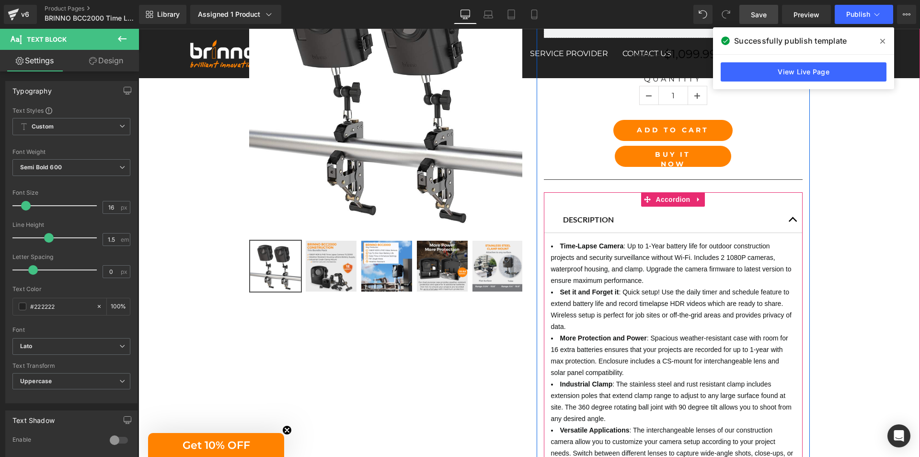
scroll to position [96, 0]
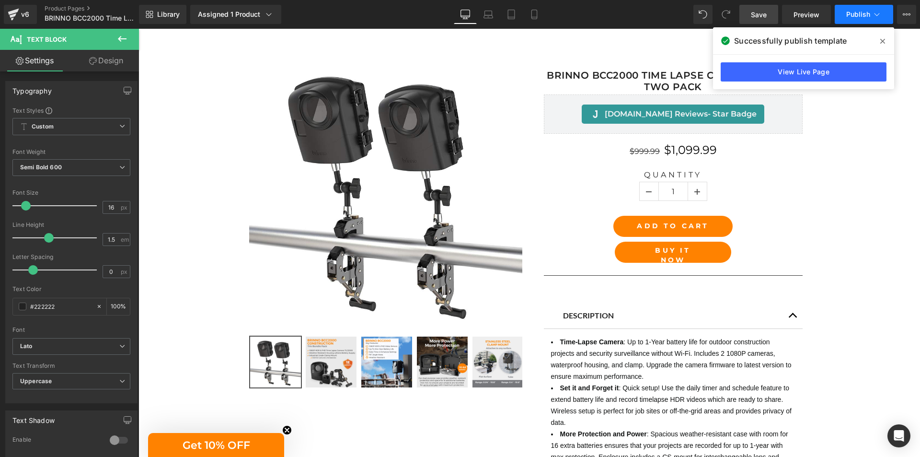
click at [859, 14] on span "Publish" at bounding box center [858, 15] width 24 height 8
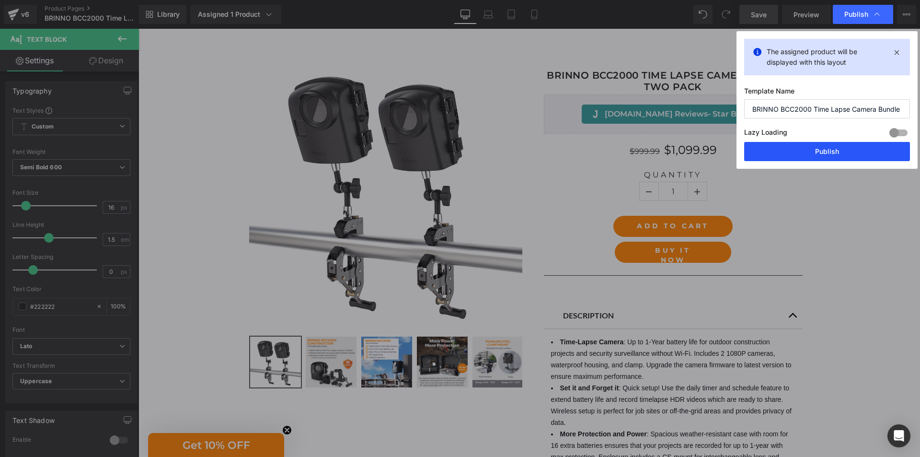
click at [838, 151] on button "Publish" at bounding box center [827, 151] width 166 height 19
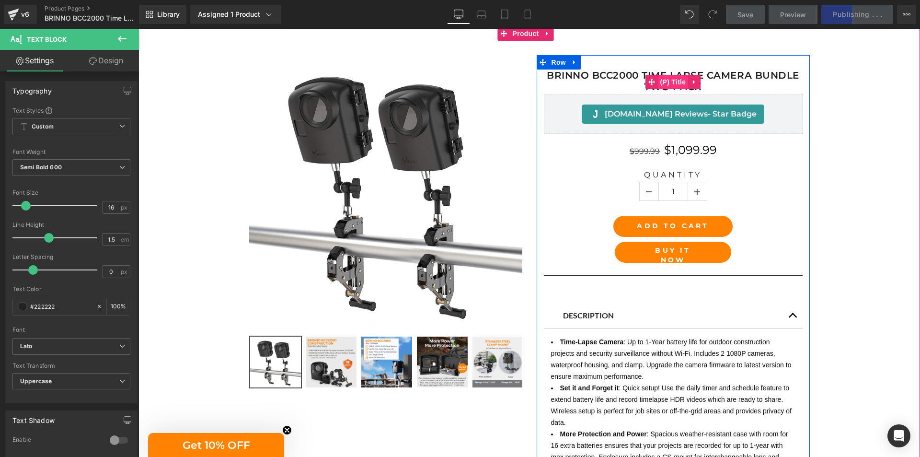
click at [671, 81] on span "(P) Title" at bounding box center [673, 82] width 31 height 14
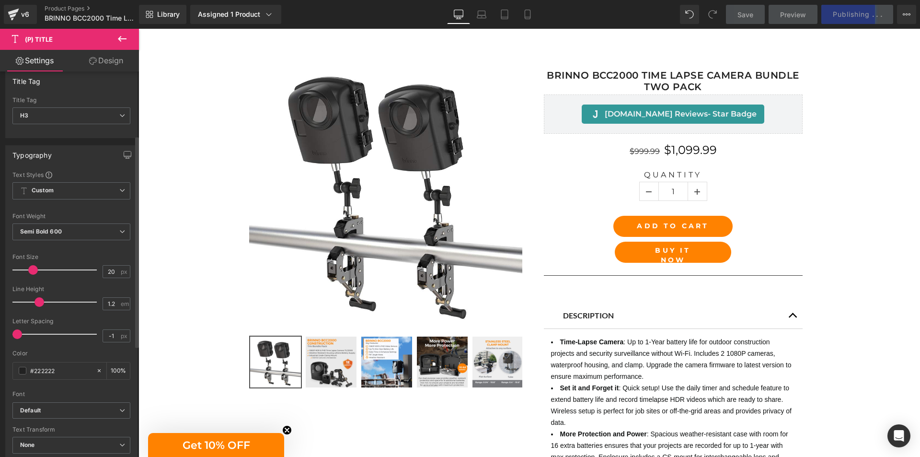
scroll to position [144, 0]
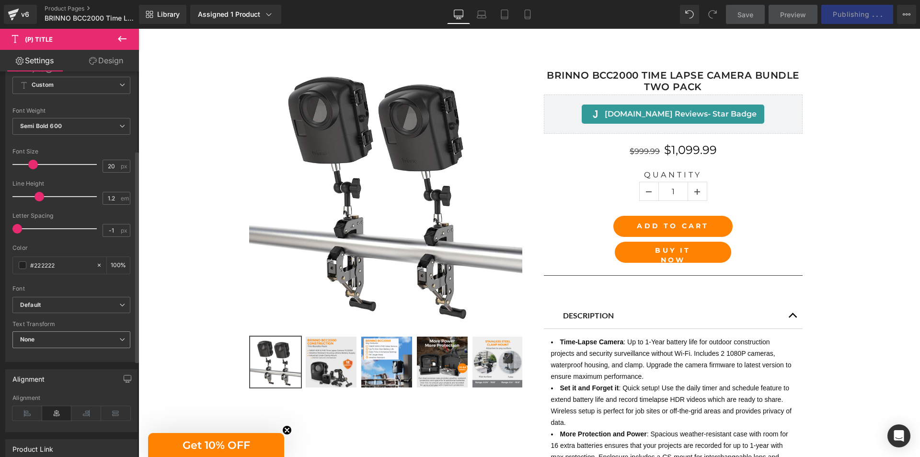
click at [106, 343] on span "None" at bounding box center [71, 339] width 118 height 17
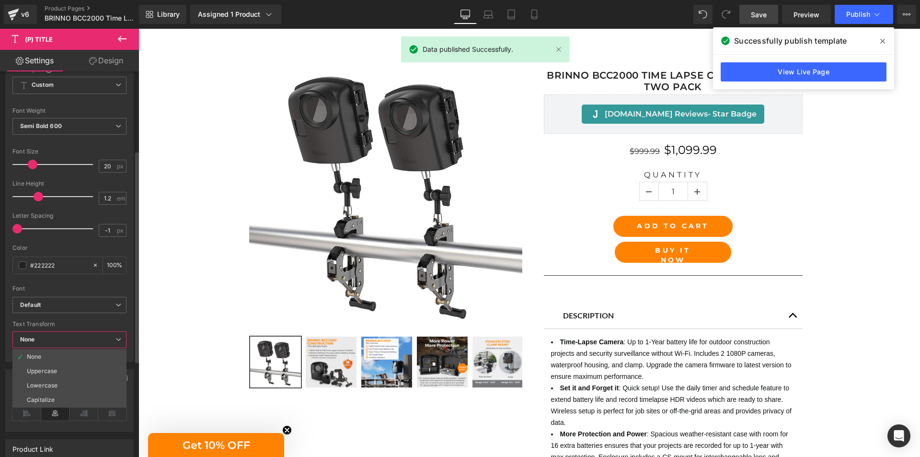
click at [103, 335] on span "None" at bounding box center [69, 339] width 114 height 17
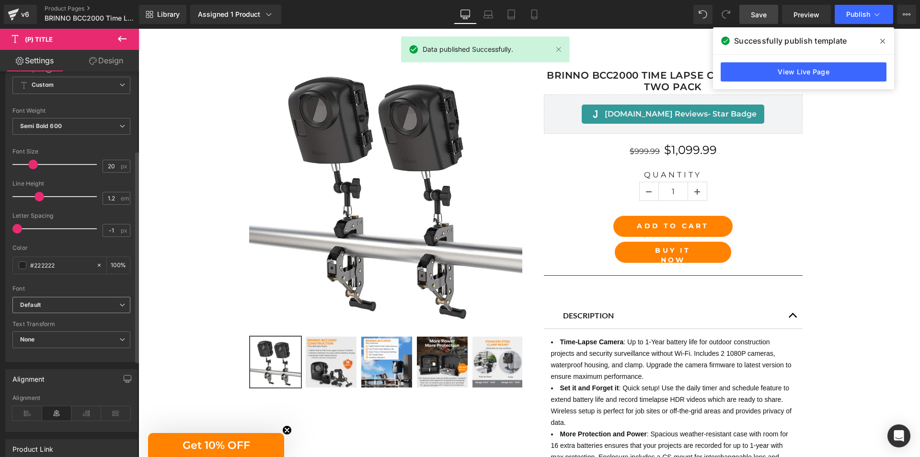
click at [110, 308] on b "Default" at bounding box center [69, 305] width 99 height 8
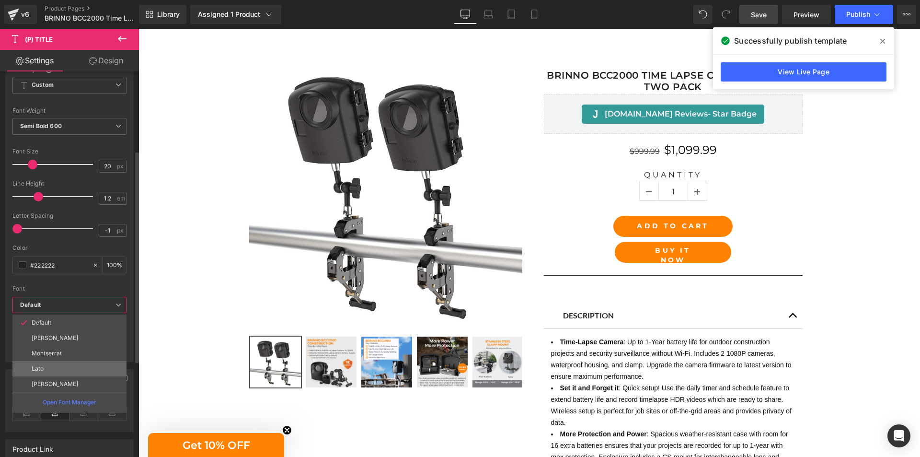
click at [104, 368] on li "Lato" at bounding box center [69, 368] width 114 height 15
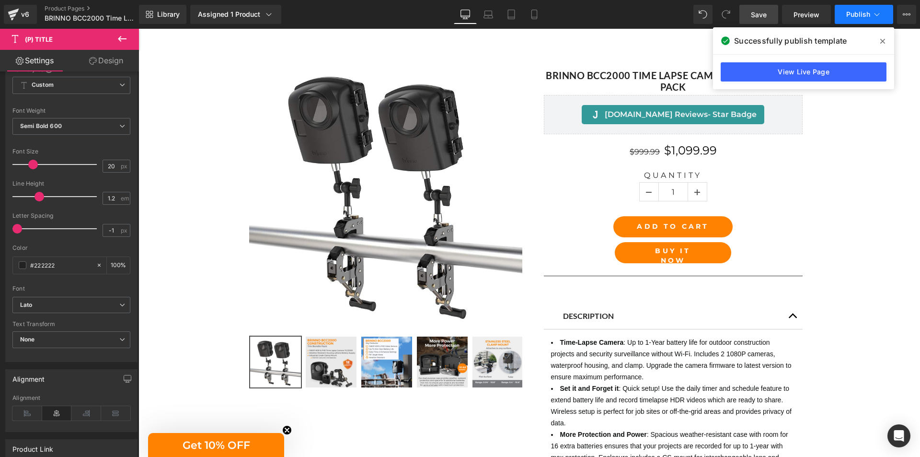
click at [858, 17] on span "Publish" at bounding box center [858, 15] width 24 height 8
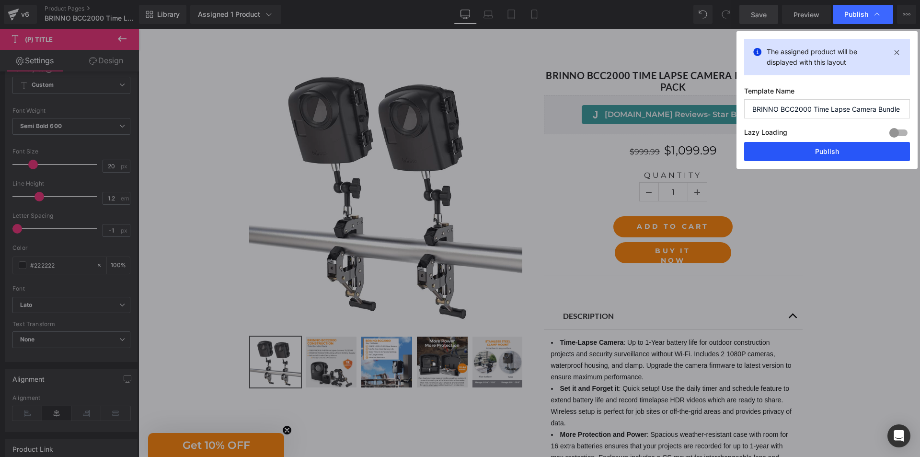
drag, startPoint x: 840, startPoint y: 151, endPoint x: 572, endPoint y: 206, distance: 273.9
click at [840, 151] on button "Publish" at bounding box center [827, 151] width 166 height 19
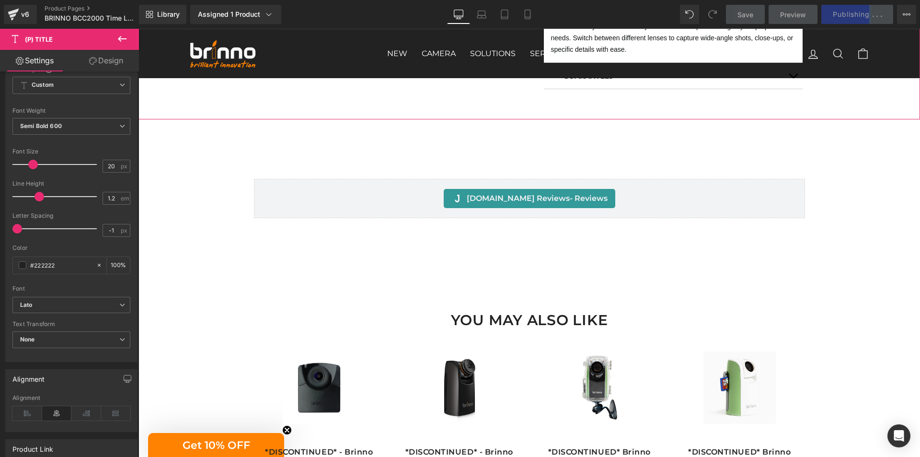
scroll to position [671, 0]
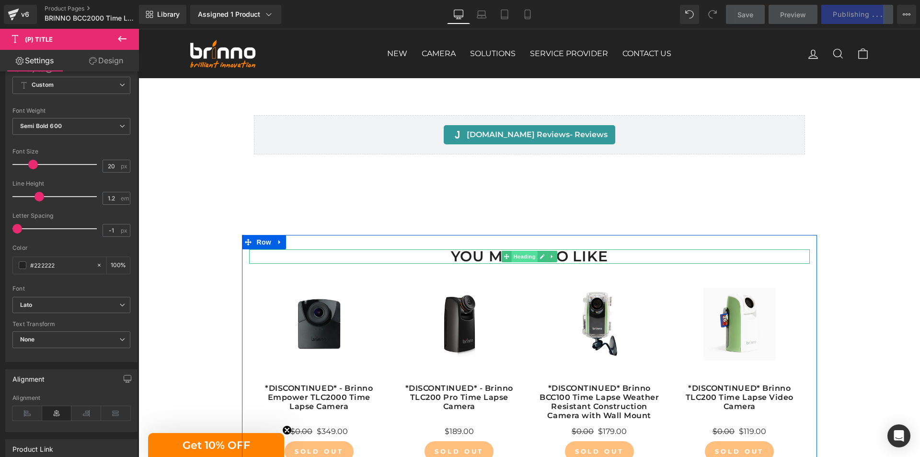
click at [524, 258] on span "Heading" at bounding box center [524, 256] width 26 height 11
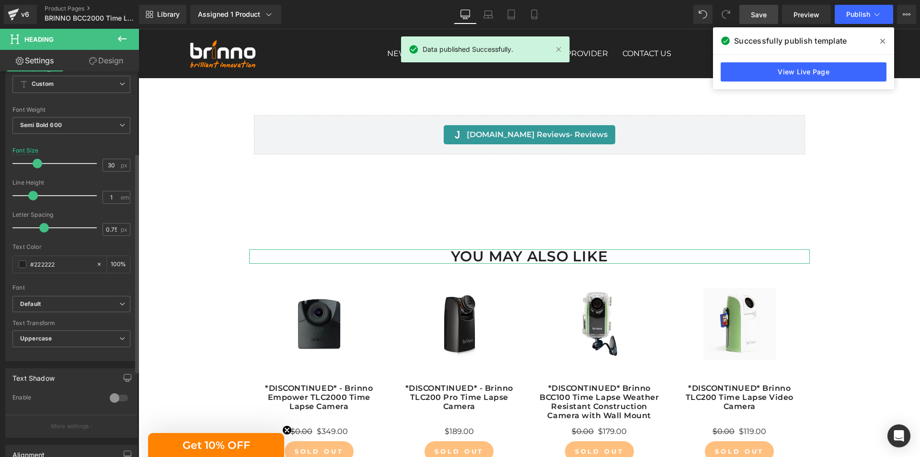
scroll to position [144, 0]
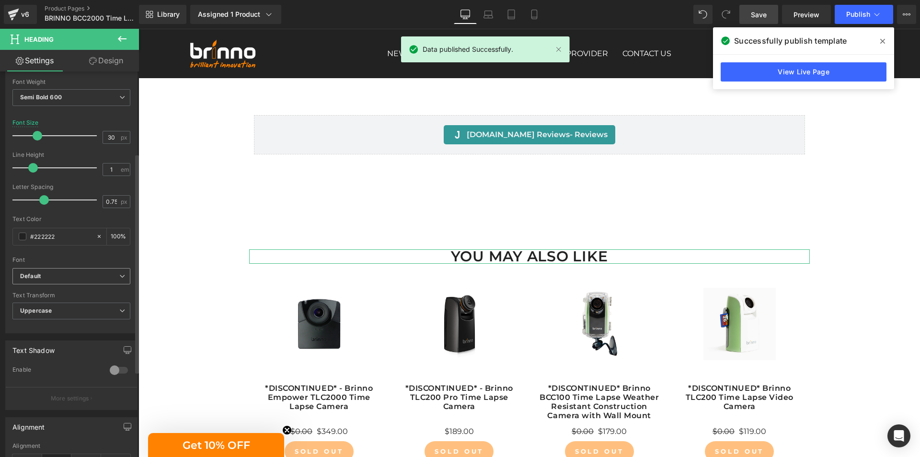
click at [99, 273] on b "Default" at bounding box center [69, 276] width 99 height 8
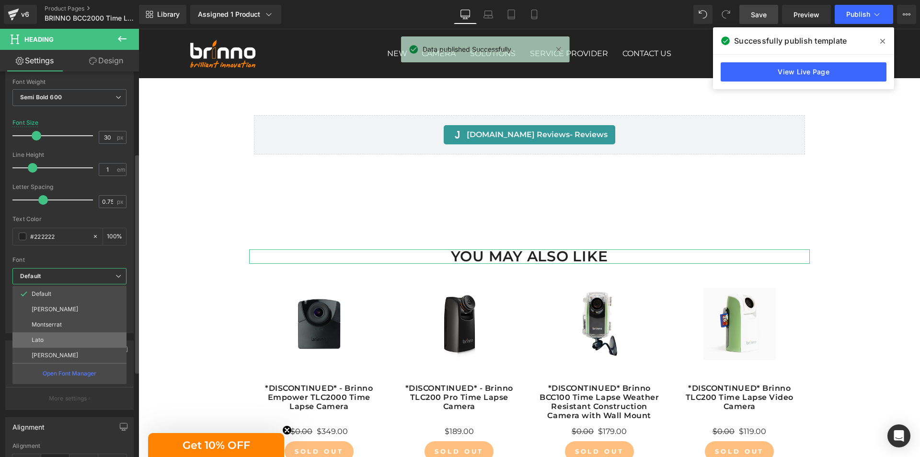
click at [91, 336] on li "Lato" at bounding box center [69, 339] width 114 height 15
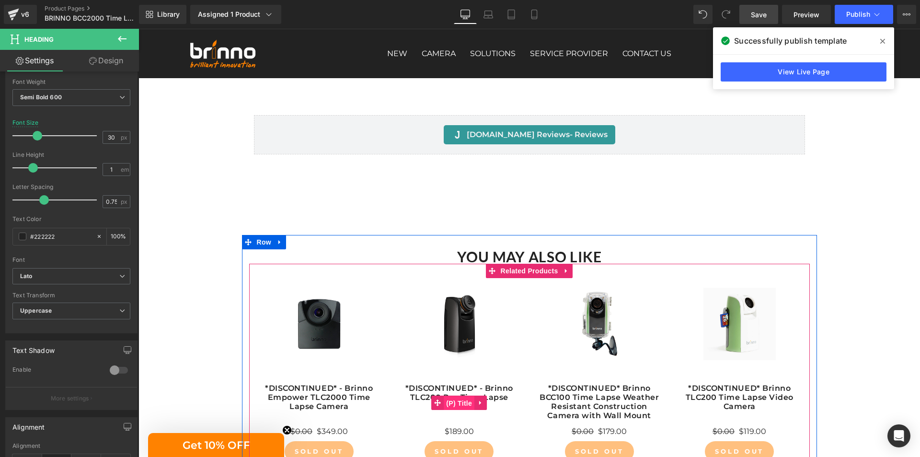
click at [449, 401] on span "(P) Title" at bounding box center [459, 403] width 31 height 14
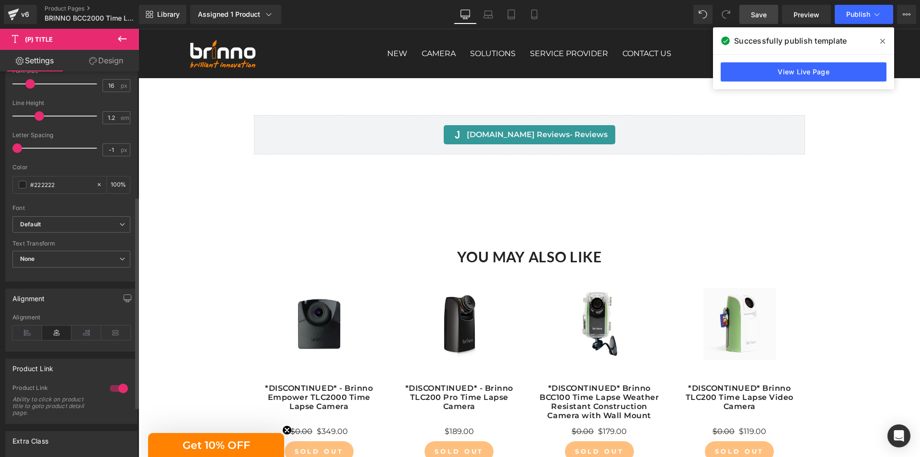
scroll to position [223, 0]
click at [95, 219] on span "Default" at bounding box center [71, 225] width 118 height 17
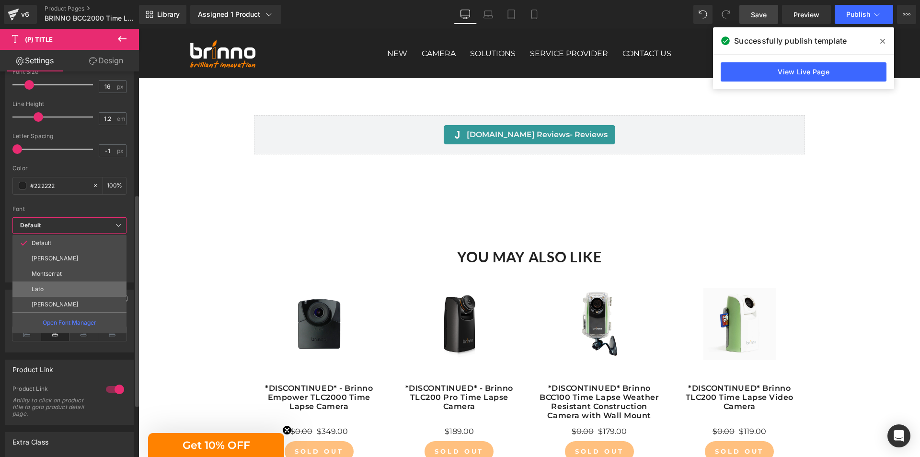
click at [83, 288] on li "Lato" at bounding box center [69, 288] width 114 height 15
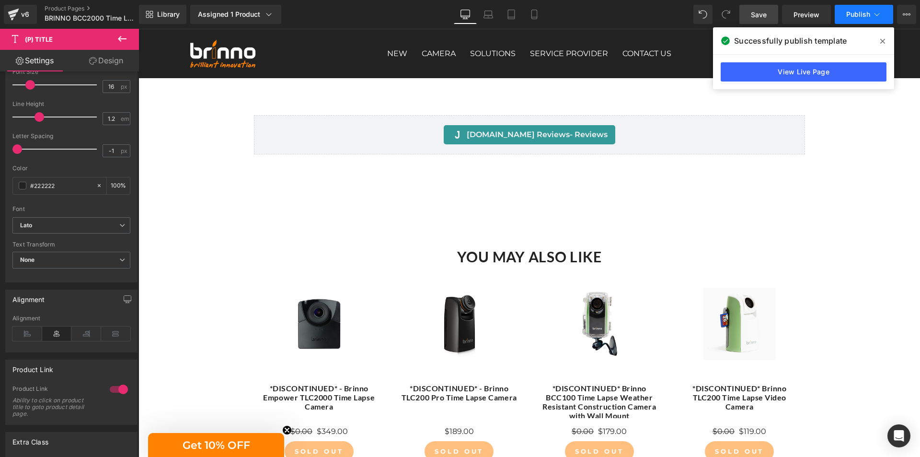
click at [851, 15] on span "Publish" at bounding box center [858, 15] width 24 height 8
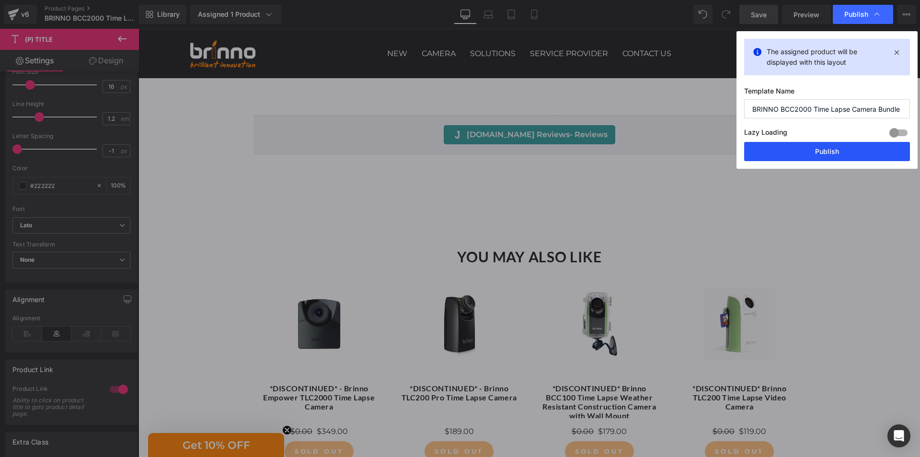
drag, startPoint x: 805, startPoint y: 155, endPoint x: 526, endPoint y: 160, distance: 279.4
click at [805, 155] on button "Publish" at bounding box center [827, 151] width 166 height 19
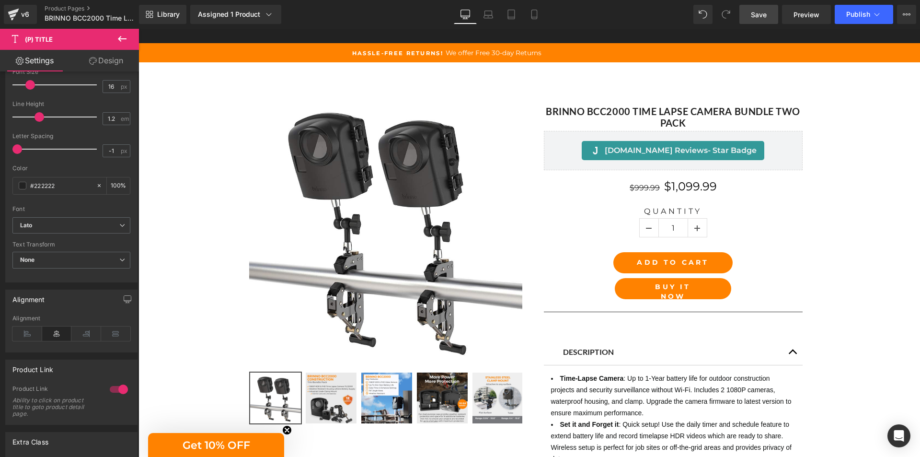
scroll to position [0, 0]
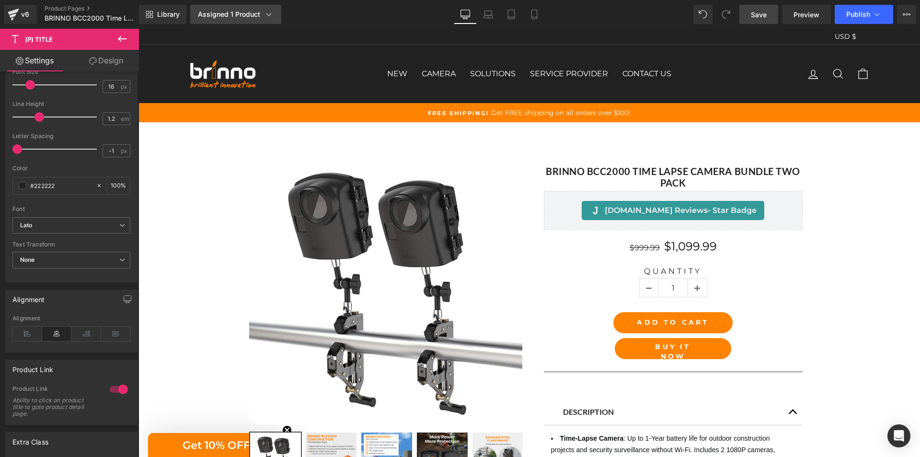
click at [241, 16] on div "Assigned 1 Product" at bounding box center [236, 15] width 76 height 10
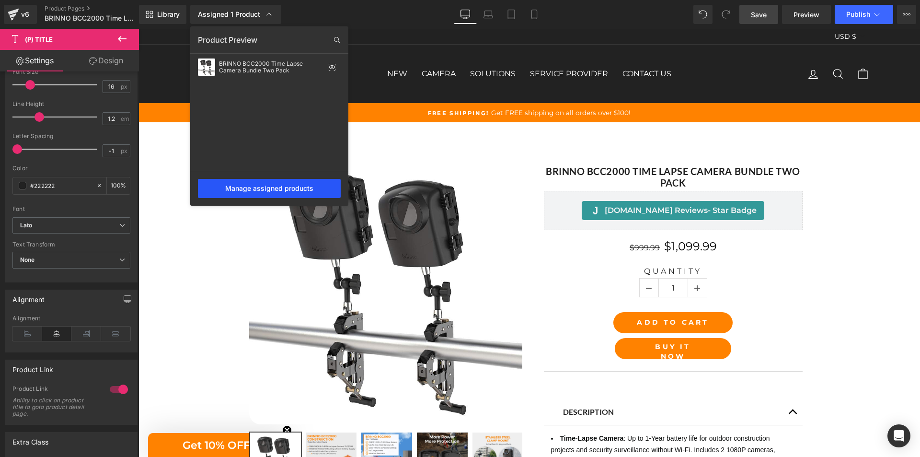
click at [258, 192] on div "Manage assigned products" at bounding box center [269, 188] width 143 height 19
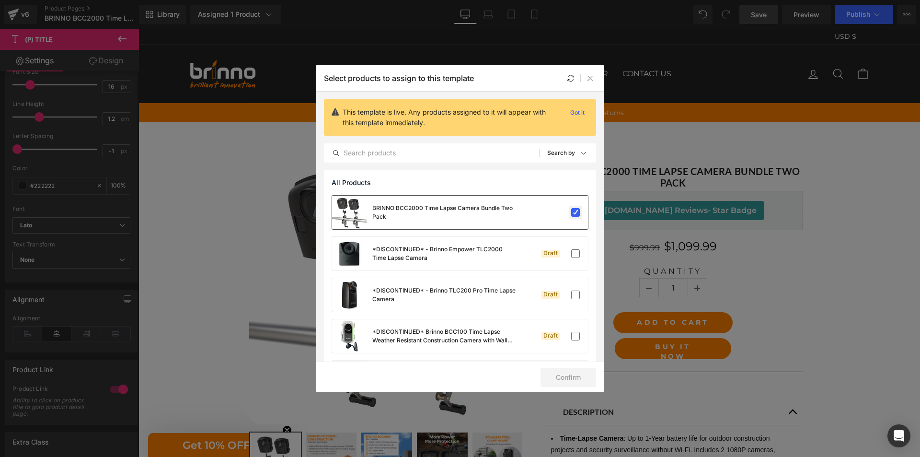
click at [573, 216] on label at bounding box center [575, 212] width 9 height 9
click at [575, 212] on input "checkbox" at bounding box center [575, 212] width 0 height 0
click at [568, 380] on button "Confirm" at bounding box center [568, 376] width 56 height 19
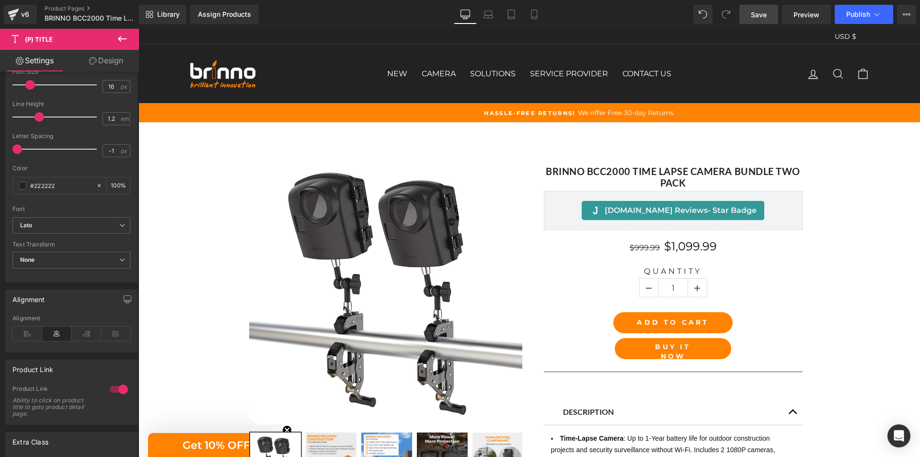
click at [756, 18] on span "Save" at bounding box center [759, 15] width 16 height 10
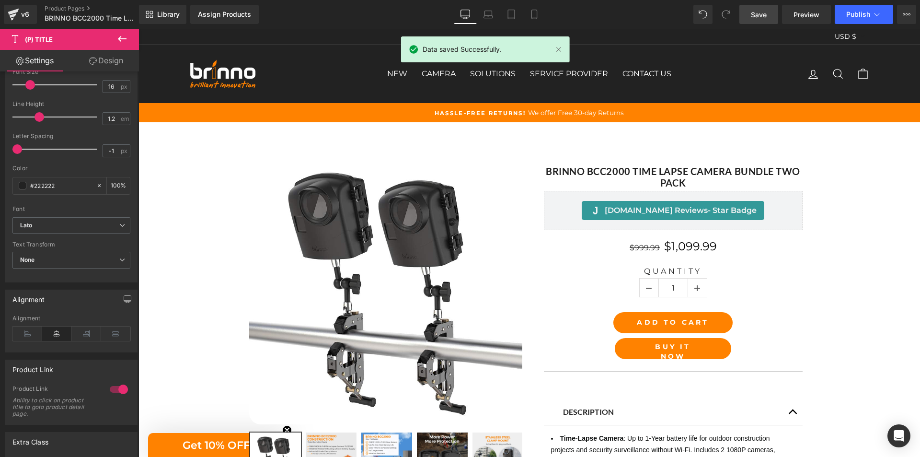
click at [226, 2] on div "Library Assign Products Product Preview No product match your search. Please tr…" at bounding box center [529, 14] width 781 height 29
click at [229, 12] on div "Assign Products" at bounding box center [224, 15] width 53 height 8
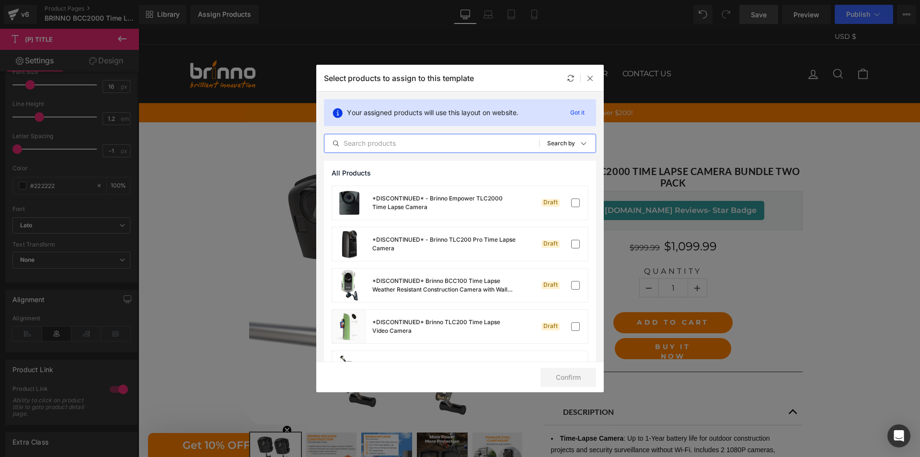
click at [441, 147] on input "text" at bounding box center [431, 143] width 215 height 11
paste input "BRINNO BCC2000 Time Lapse Camera Bundle Two Pack"
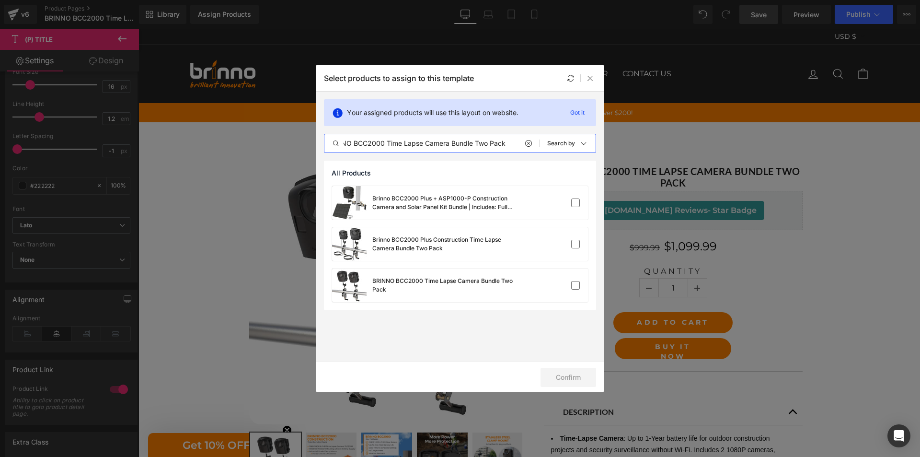
scroll to position [0, 18]
type input "BRINNO BCC2000 Time Lapse Camera Bundle Two Pack"
click at [536, 281] on div "BRINNO BCC2000 Time Lapse Camera Bundle Two Pack" at bounding box center [460, 285] width 256 height 34
click at [578, 377] on button "Confirm" at bounding box center [568, 376] width 56 height 19
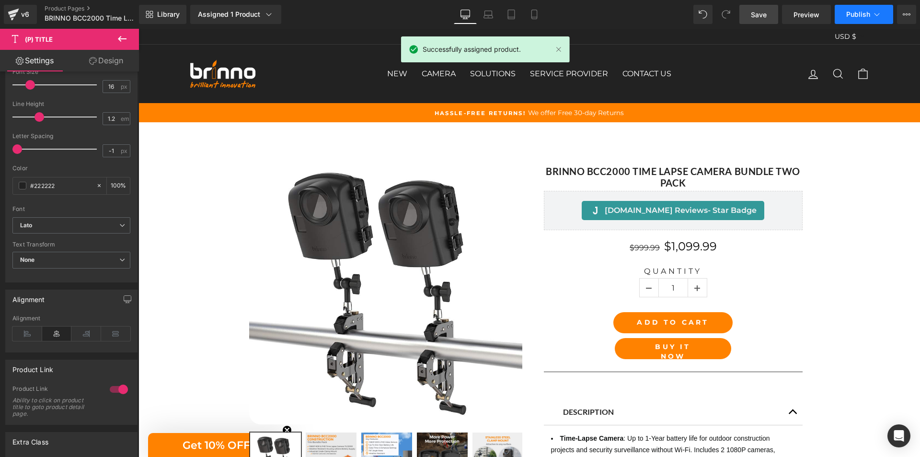
click at [864, 16] on span "Publish" at bounding box center [858, 15] width 24 height 8
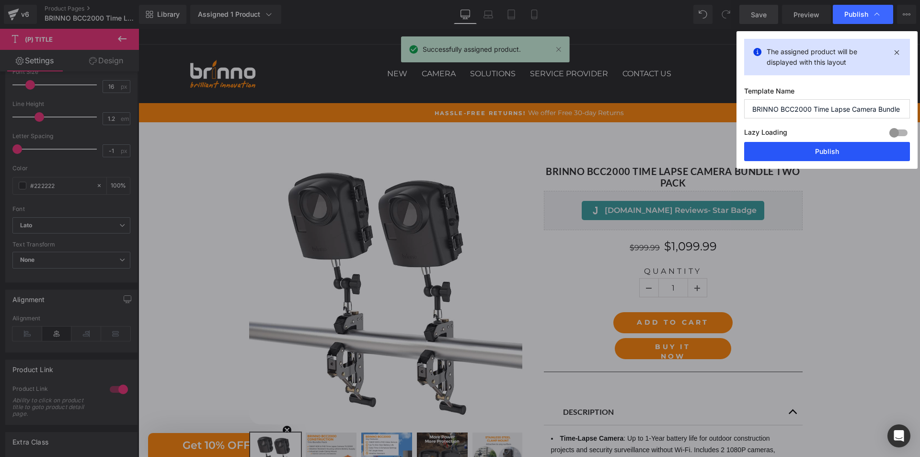
drag, startPoint x: 826, startPoint y: 154, endPoint x: 688, endPoint y: 126, distance: 141.8
click at [826, 154] on button "Publish" at bounding box center [827, 151] width 166 height 19
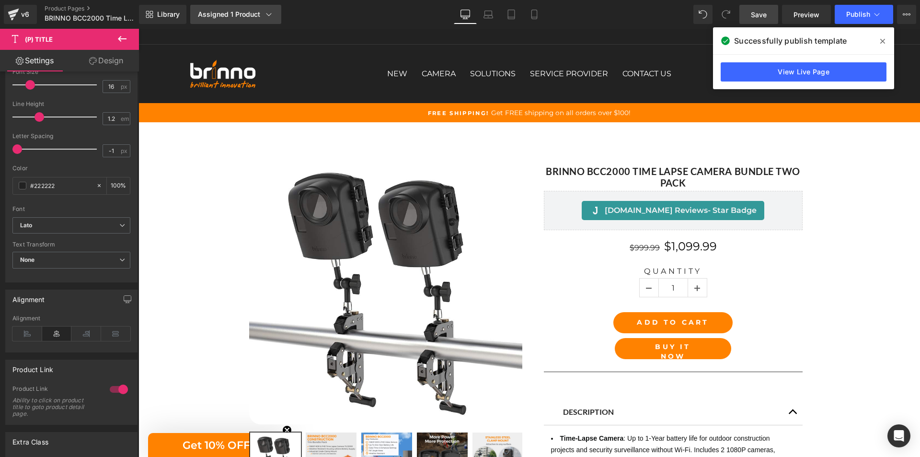
click at [258, 16] on div "Assigned 1 Product" at bounding box center [236, 15] width 76 height 10
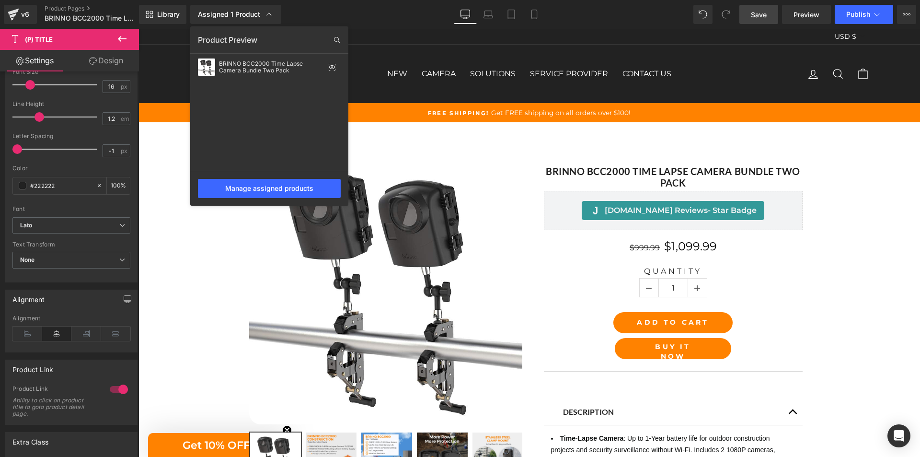
click at [521, 127] on div at bounding box center [528, 243] width 781 height 428
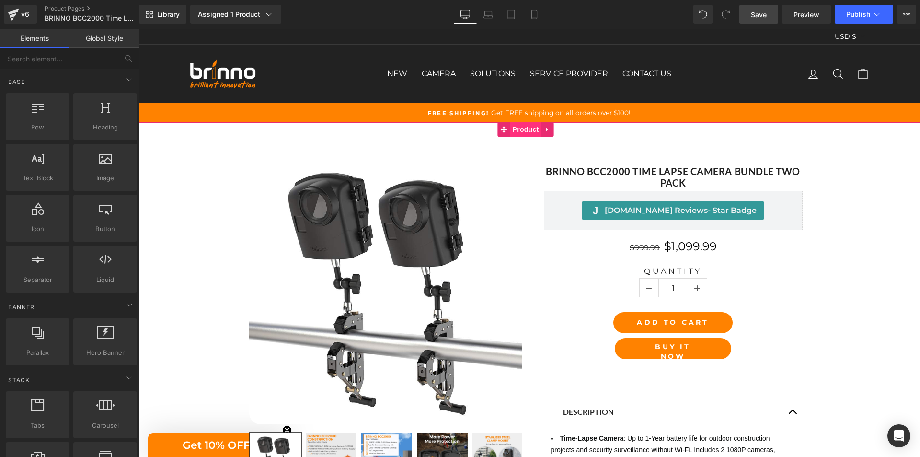
click at [532, 135] on span "Product" at bounding box center [525, 129] width 31 height 14
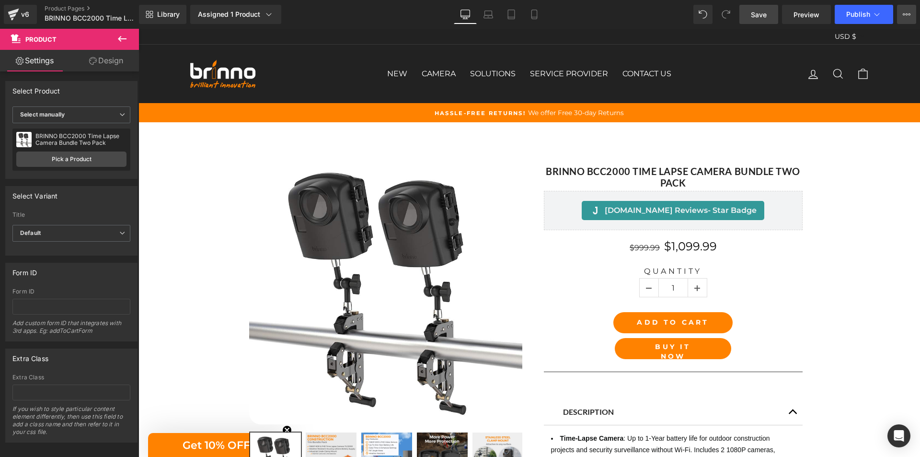
click at [910, 15] on icon at bounding box center [907, 15] width 8 height 8
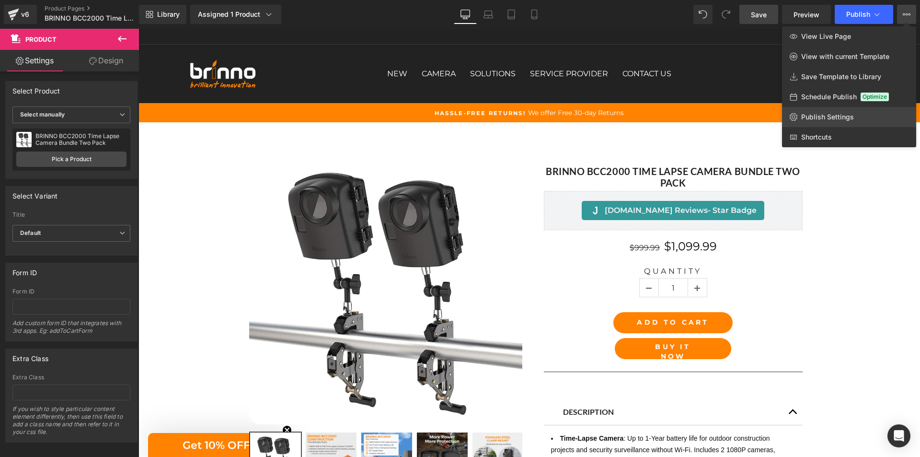
click at [831, 120] on span "Publish Settings" at bounding box center [827, 117] width 53 height 9
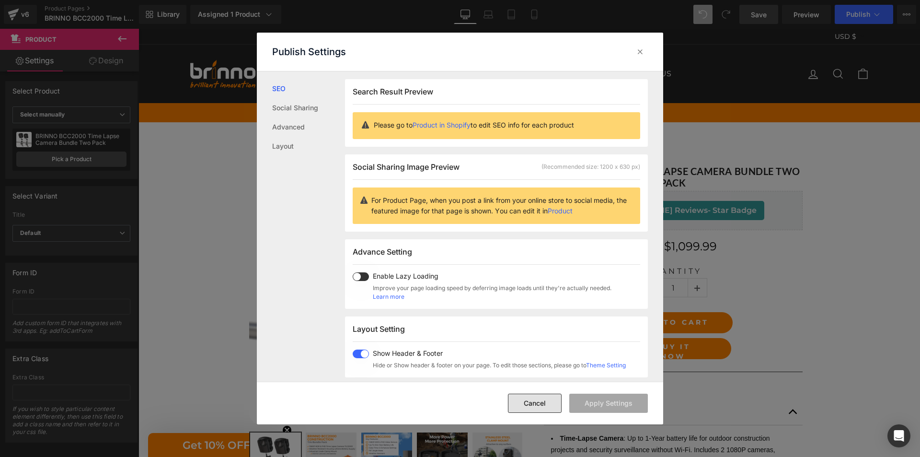
click at [541, 402] on button "Cancel" at bounding box center [535, 402] width 54 height 19
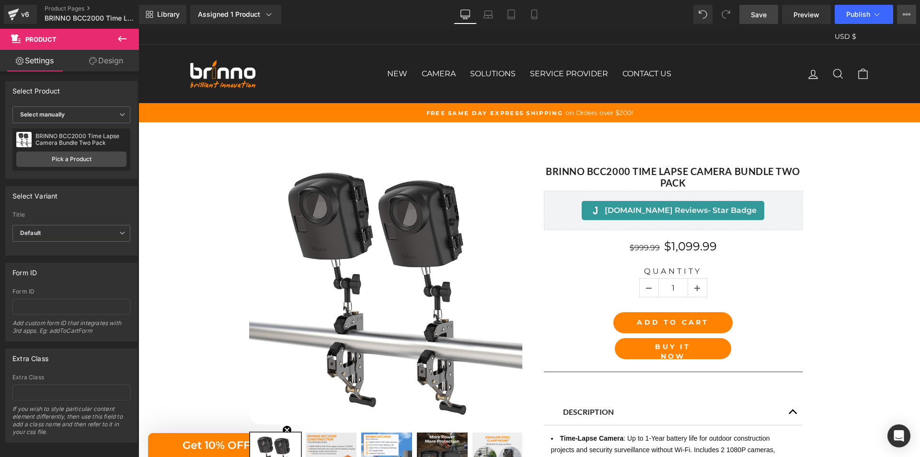
click at [906, 11] on icon at bounding box center [907, 15] width 8 height 8
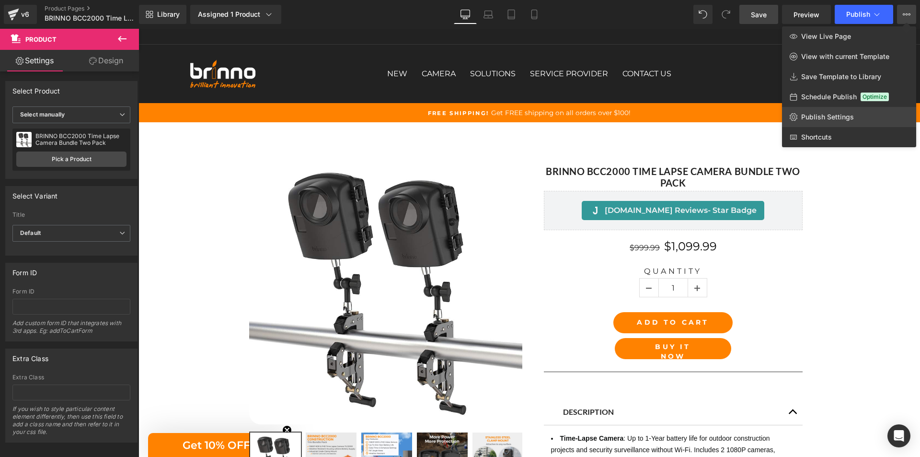
click at [845, 117] on span "Publish Settings" at bounding box center [827, 117] width 53 height 9
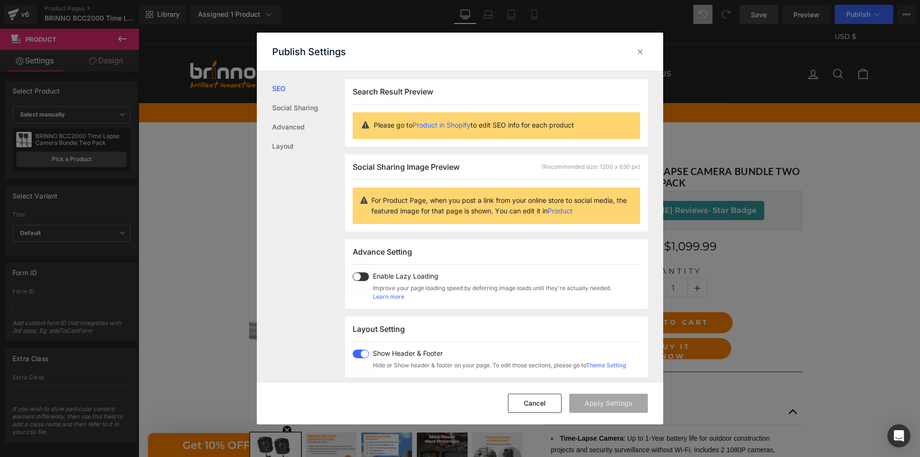
click at [271, 89] on ul "SEO Social Sharing Advanced Layout" at bounding box center [301, 113] width 88 height 84
click at [292, 114] on link "Social Sharing" at bounding box center [308, 107] width 73 height 19
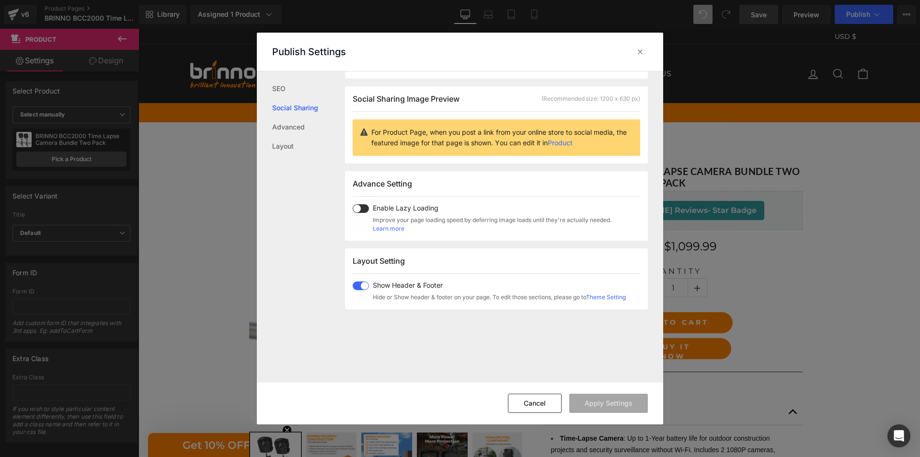
scroll to position [76, 0]
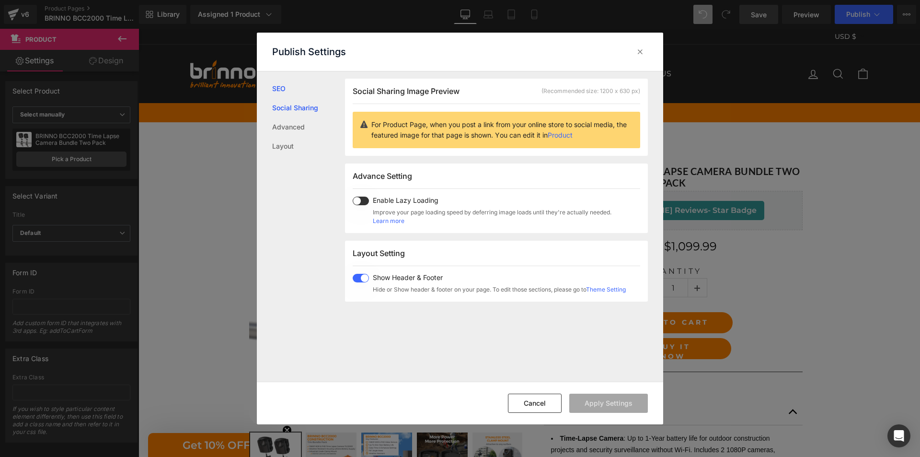
click at [281, 86] on link "SEO" at bounding box center [308, 88] width 73 height 19
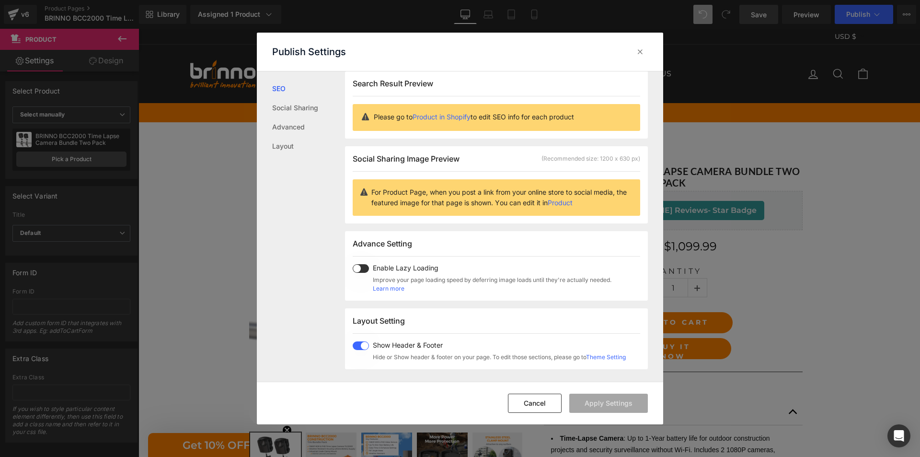
scroll to position [0, 0]
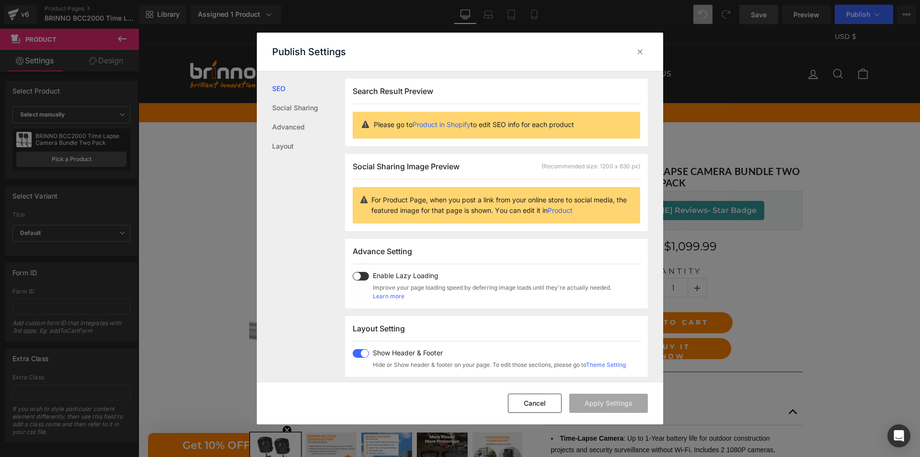
click at [450, 123] on link "Product in Shopify" at bounding box center [442, 124] width 58 height 8
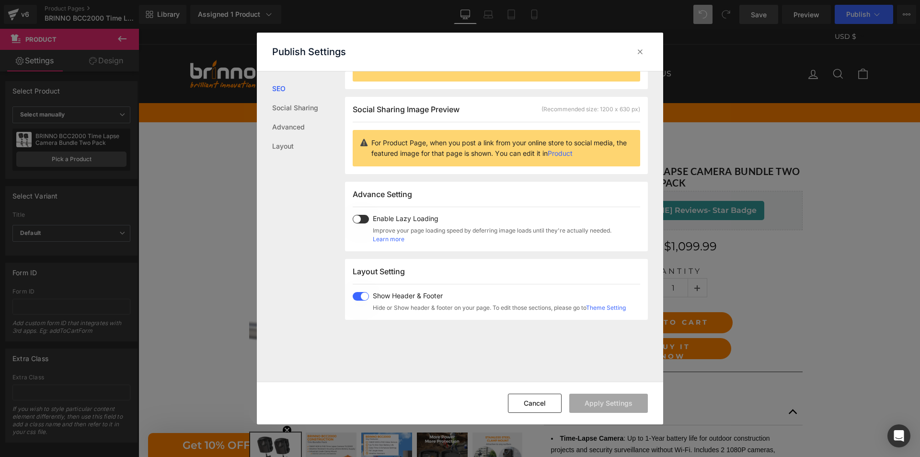
scroll to position [0, 0]
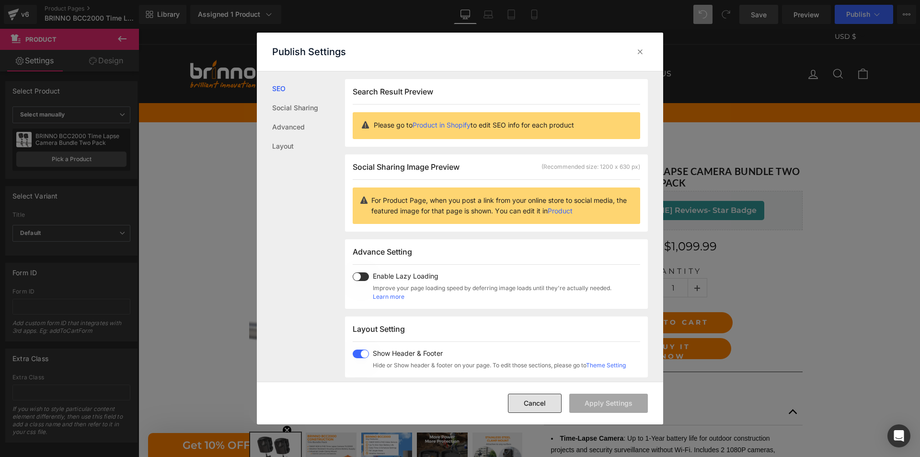
click at [544, 406] on button "Cancel" at bounding box center [535, 402] width 54 height 19
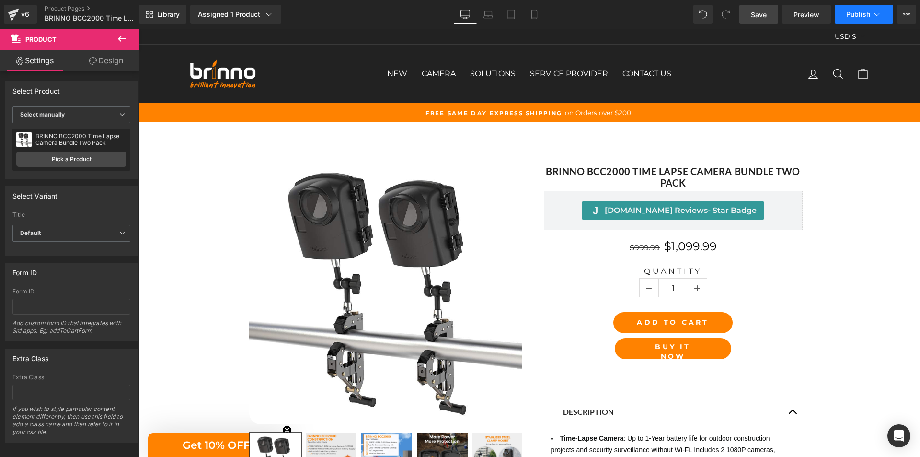
click at [861, 14] on span "Publish" at bounding box center [858, 15] width 24 height 8
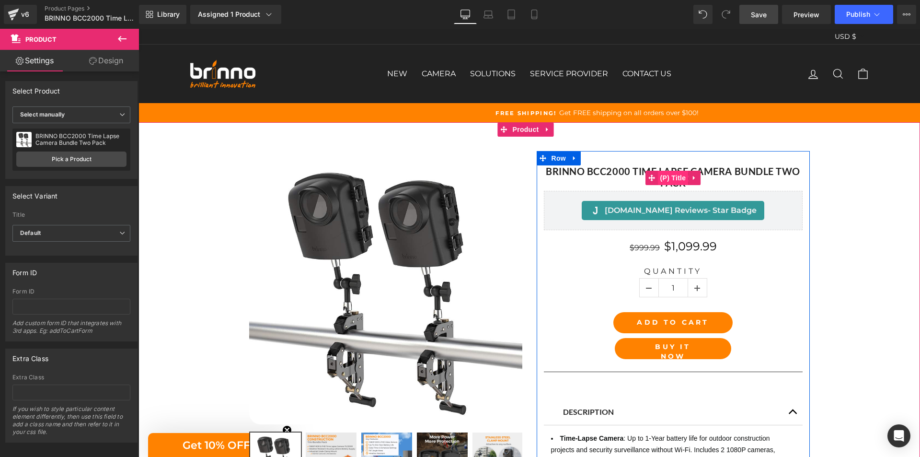
click at [668, 174] on span "(P) Title" at bounding box center [673, 178] width 31 height 14
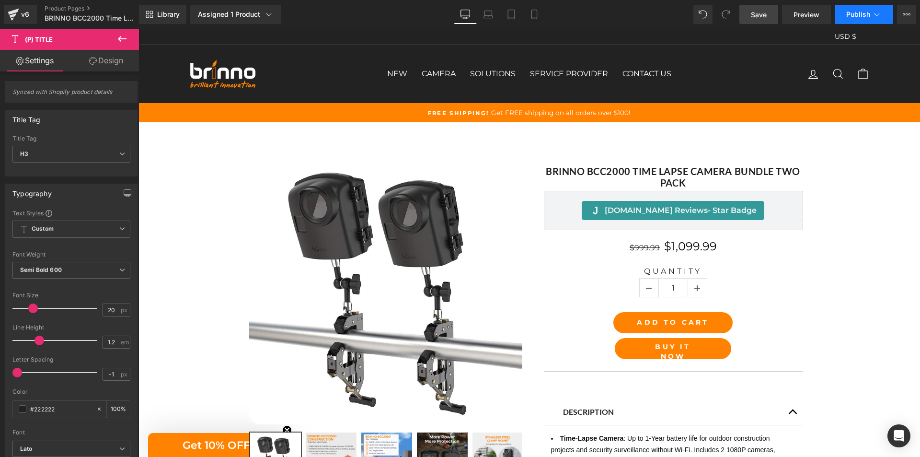
click at [874, 18] on icon at bounding box center [877, 15] width 10 height 10
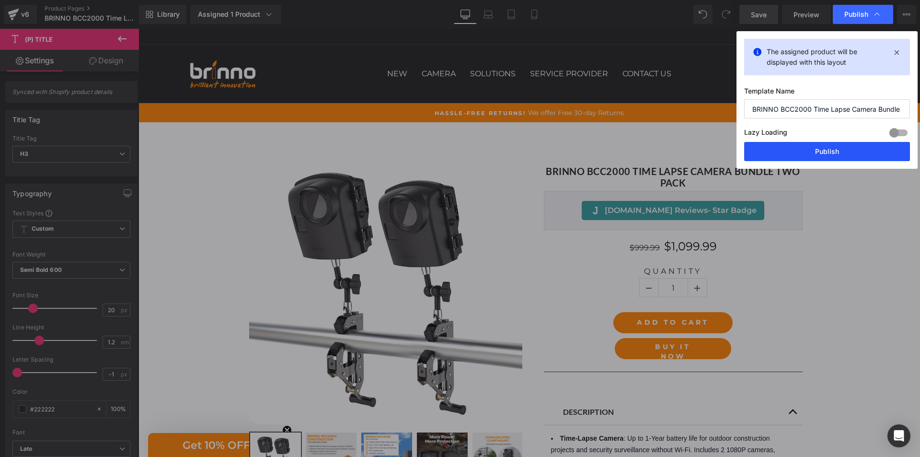
click at [844, 154] on button "Publish" at bounding box center [827, 151] width 166 height 19
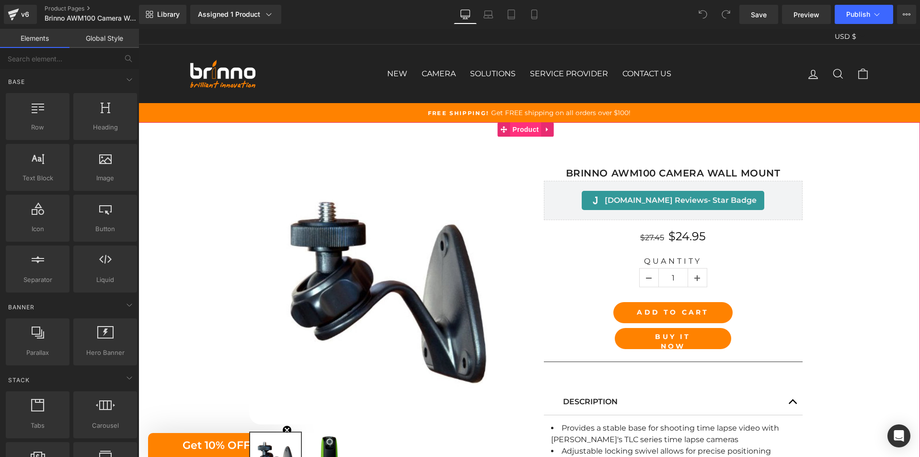
click at [527, 128] on span "Product" at bounding box center [525, 129] width 31 height 14
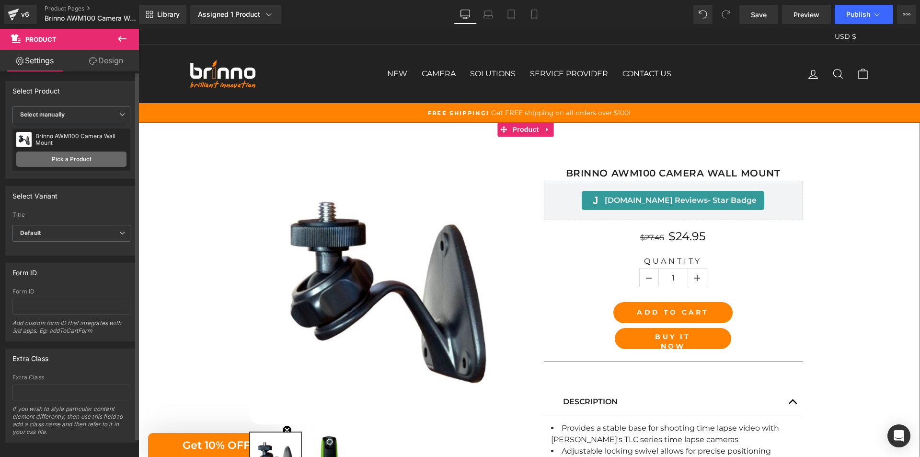
click at [70, 157] on link "Pick a Product" at bounding box center [71, 158] width 110 height 15
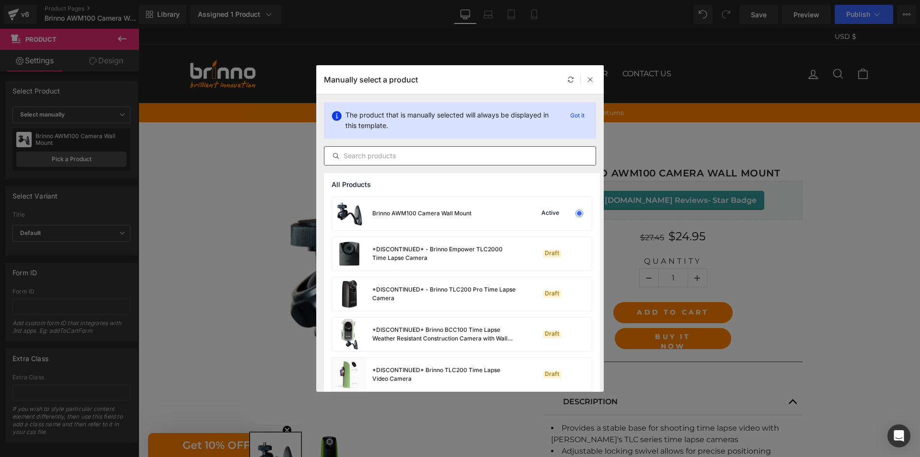
click at [435, 153] on input "text" at bounding box center [459, 155] width 271 height 11
paste input "Brinno AWM100 Camera Wall Mount"
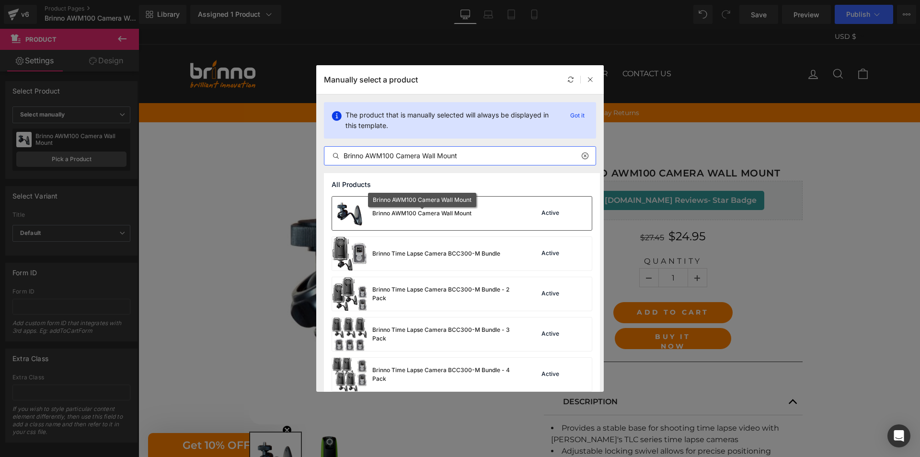
type input "Brinno AWM100 Camera Wall Mount"
click at [490, 215] on div "Brinno AWM100 Camera Wall Mount Active" at bounding box center [462, 213] width 260 height 34
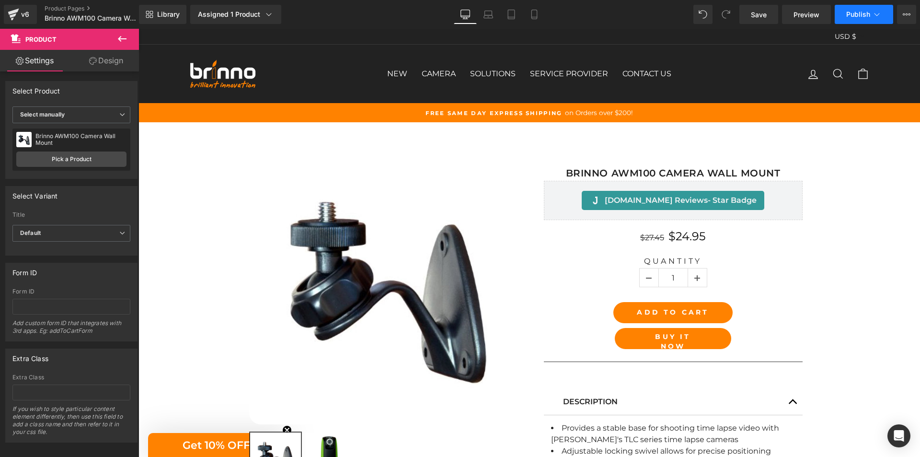
click at [857, 10] on button "Publish" at bounding box center [864, 14] width 58 height 19
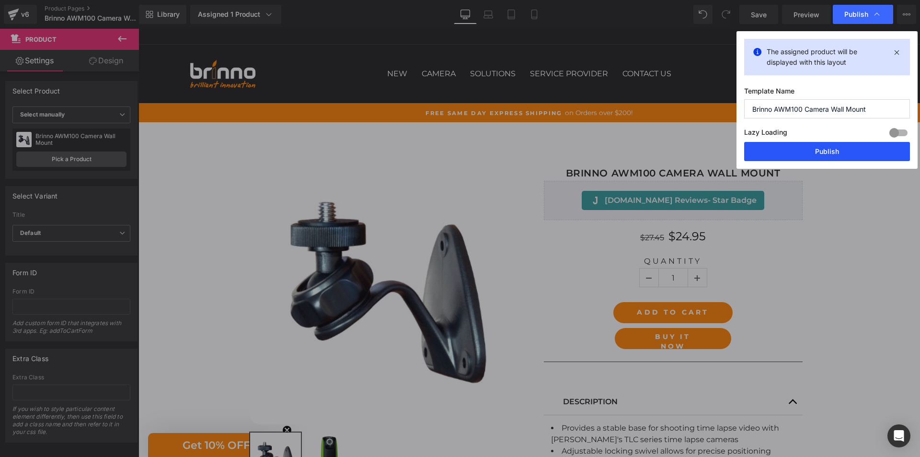
drag, startPoint x: 814, startPoint y: 159, endPoint x: 426, endPoint y: 251, distance: 397.8
click at [814, 159] on button "Publish" at bounding box center [827, 151] width 166 height 19
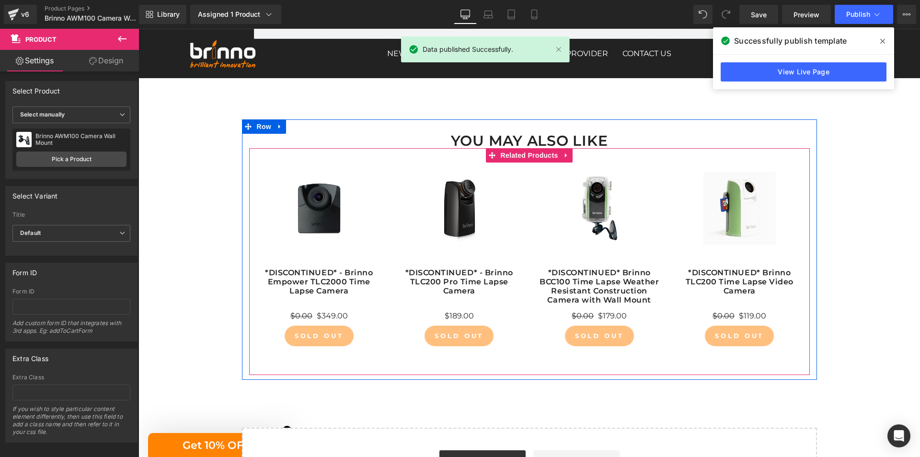
scroll to position [671, 0]
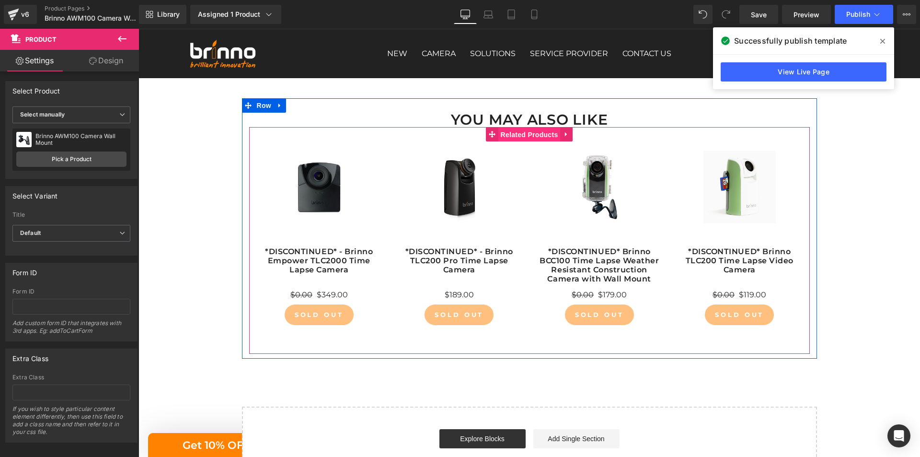
click at [521, 132] on span "Related Products" at bounding box center [529, 134] width 62 height 14
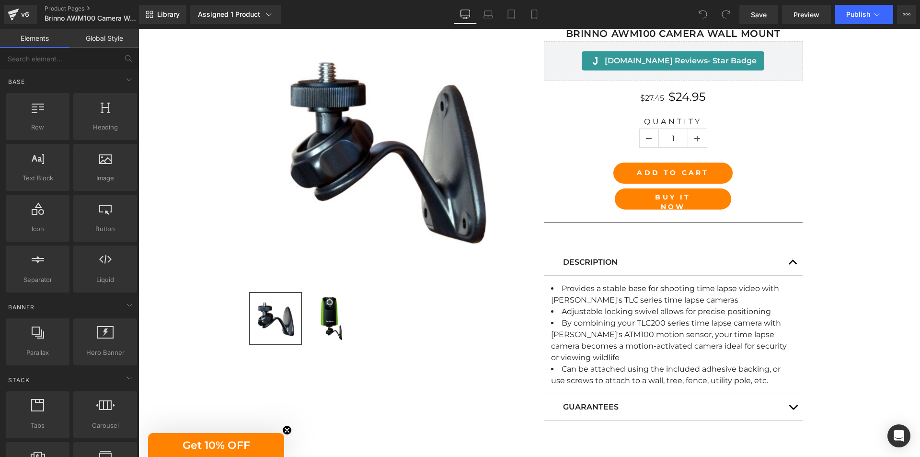
scroll to position [144, 0]
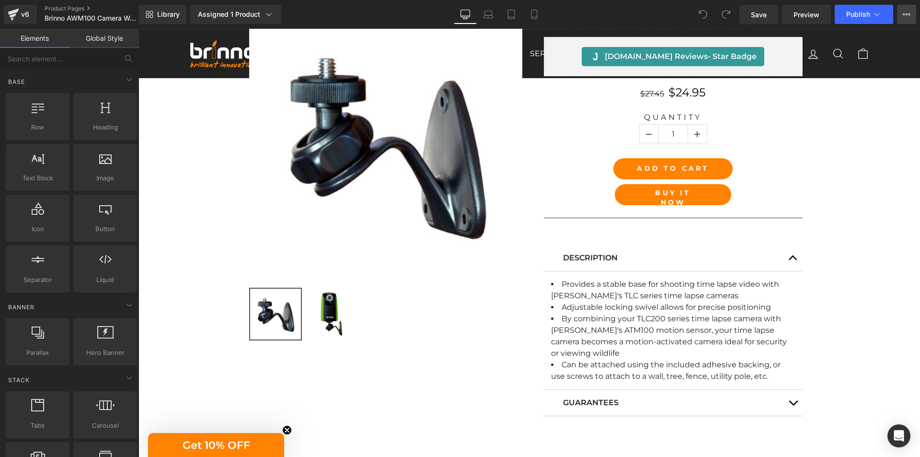
click at [900, 13] on button "View Live Page View with current Template Save Template to Library Schedule Pub…" at bounding box center [906, 14] width 19 height 19
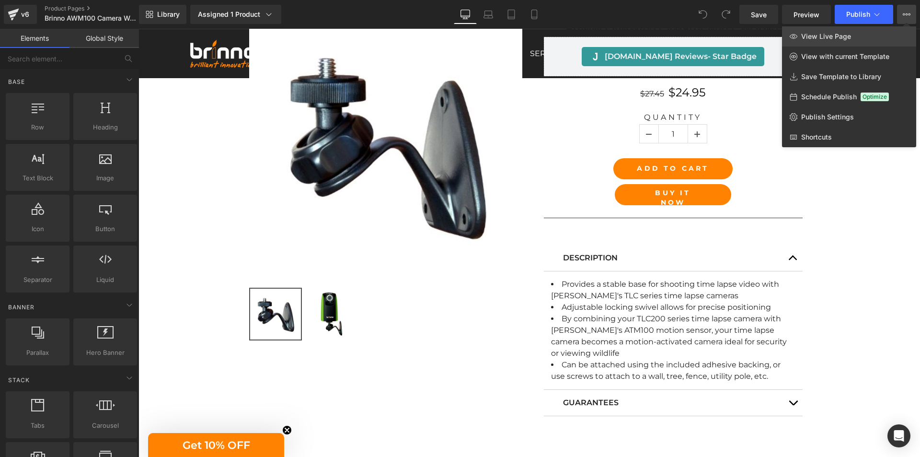
click at [840, 38] on span "View Live Page" at bounding box center [826, 36] width 50 height 9
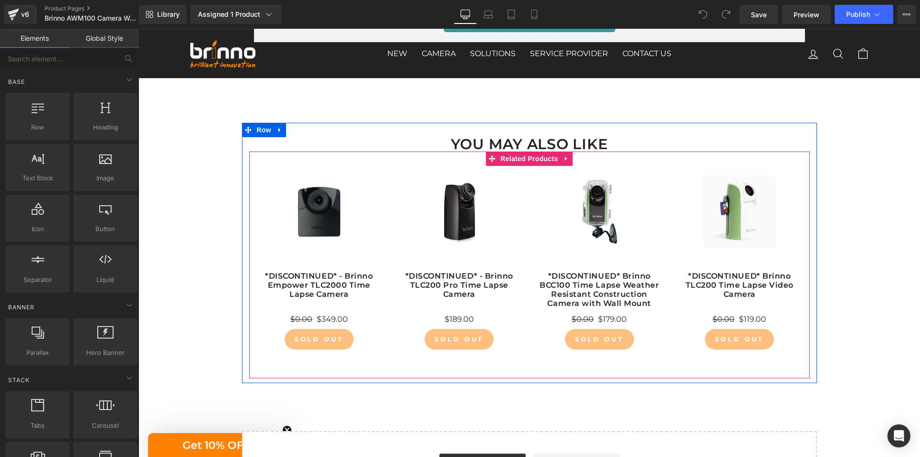
scroll to position [527, 0]
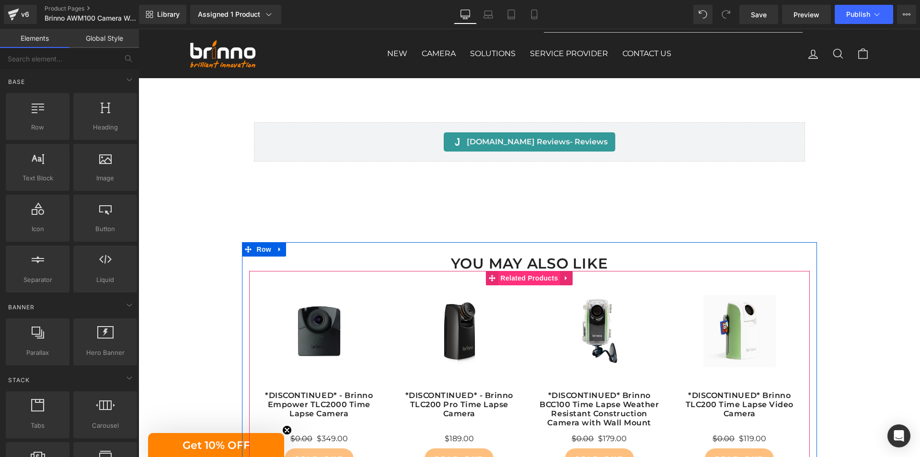
click at [517, 276] on span "Related Products" at bounding box center [529, 278] width 62 height 14
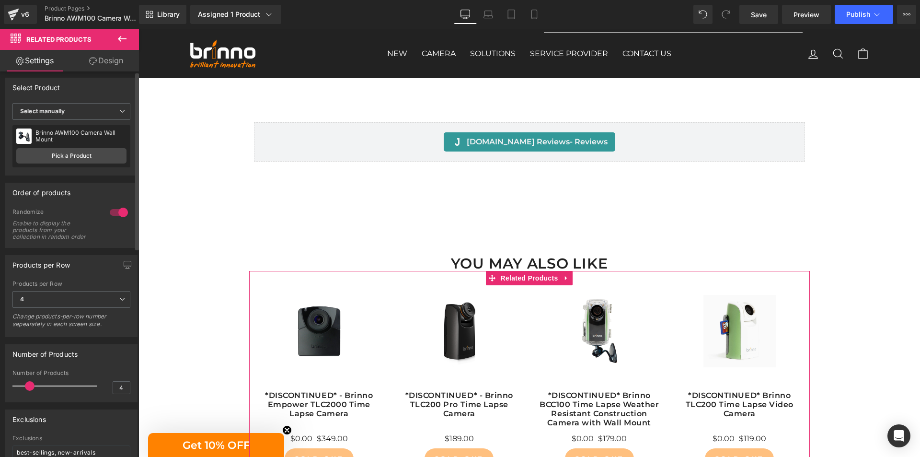
scroll to position [0, 0]
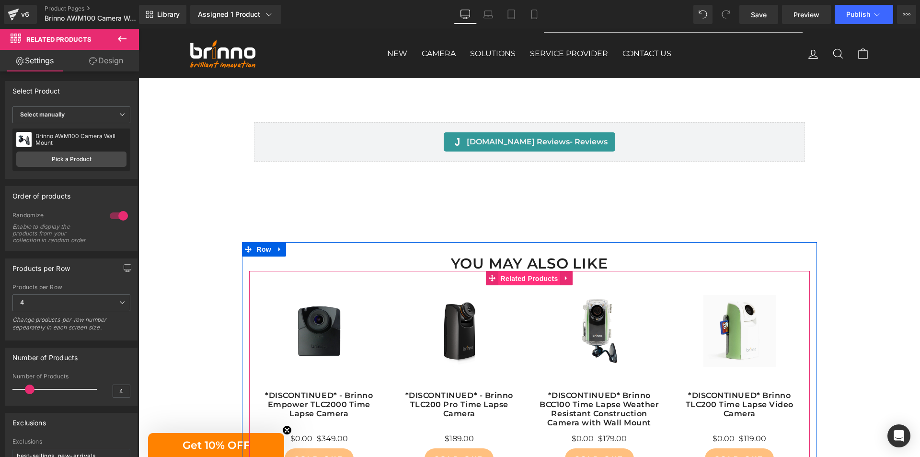
click at [517, 279] on span "Related Products" at bounding box center [529, 278] width 62 height 14
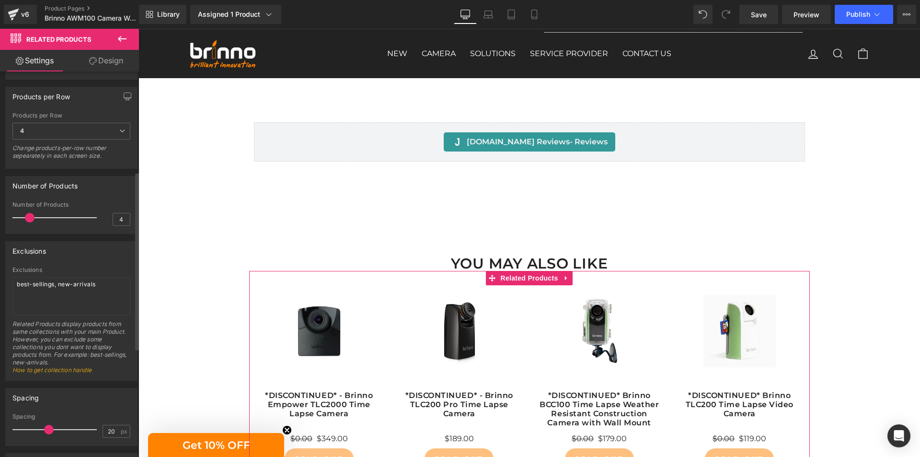
scroll to position [163, 0]
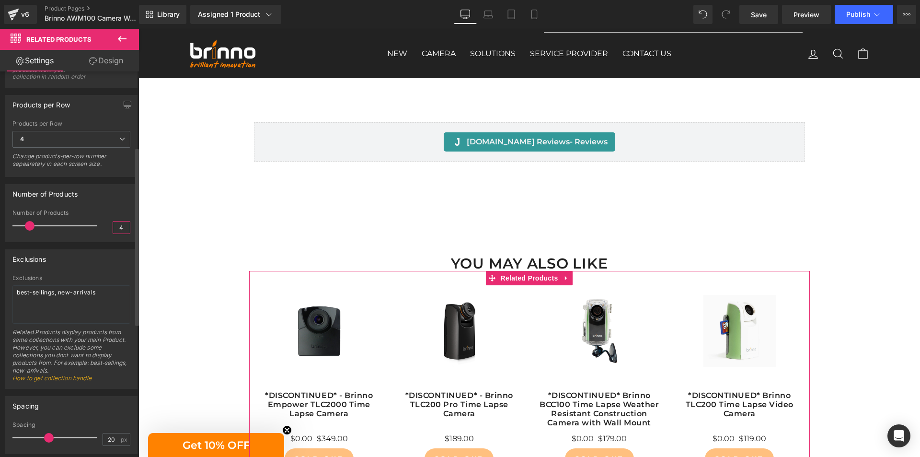
click at [114, 226] on input "4" at bounding box center [121, 227] width 17 height 12
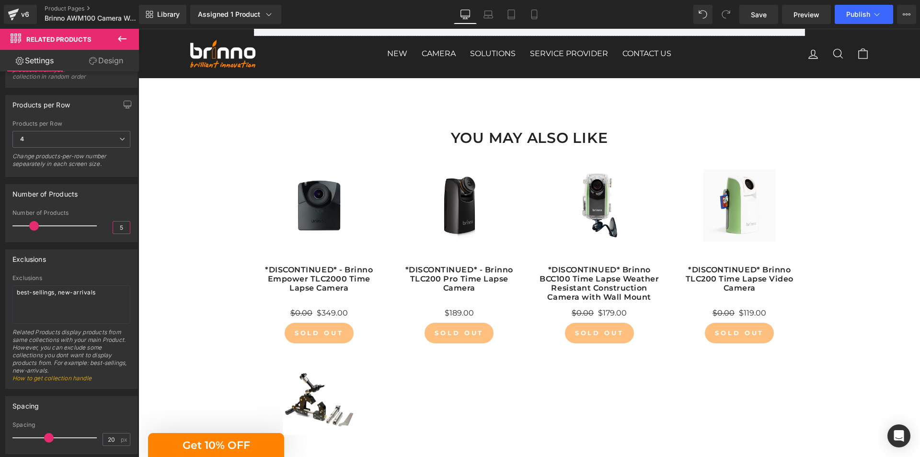
scroll to position [719, 0]
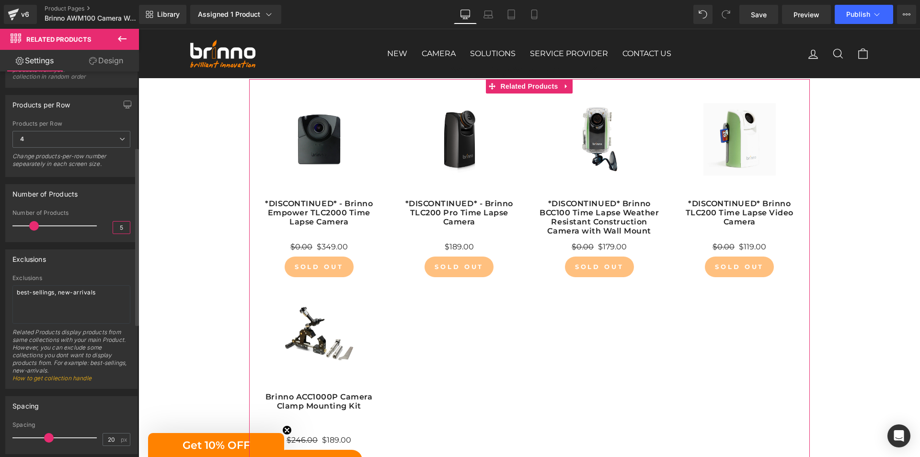
click at [116, 227] on input "5" at bounding box center [121, 227] width 17 height 12
type input "4"
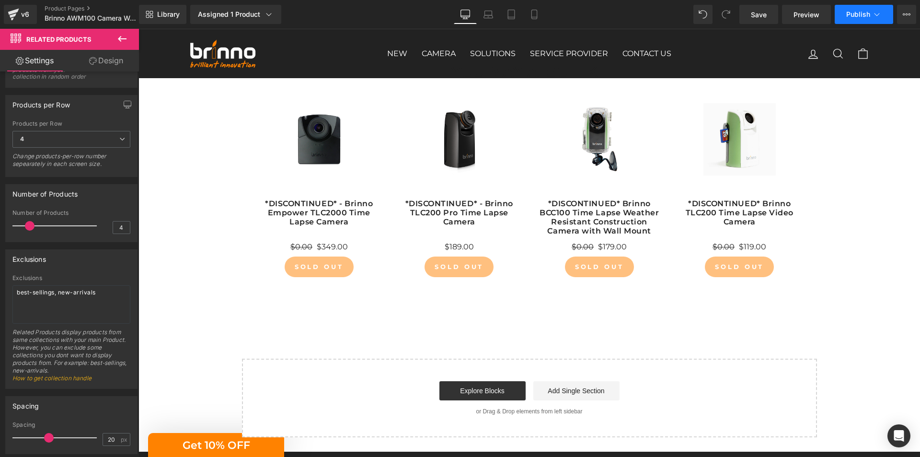
click at [850, 15] on span "Publish" at bounding box center [858, 15] width 24 height 8
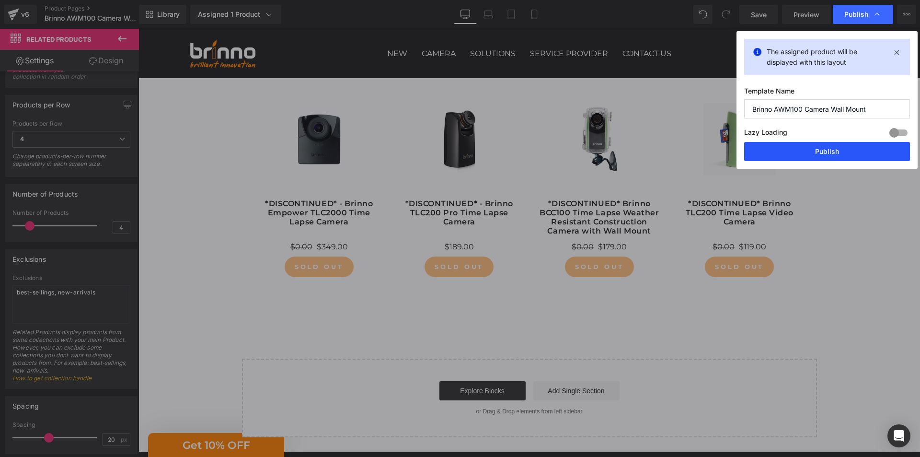
click at [814, 150] on button "Publish" at bounding box center [827, 151] width 166 height 19
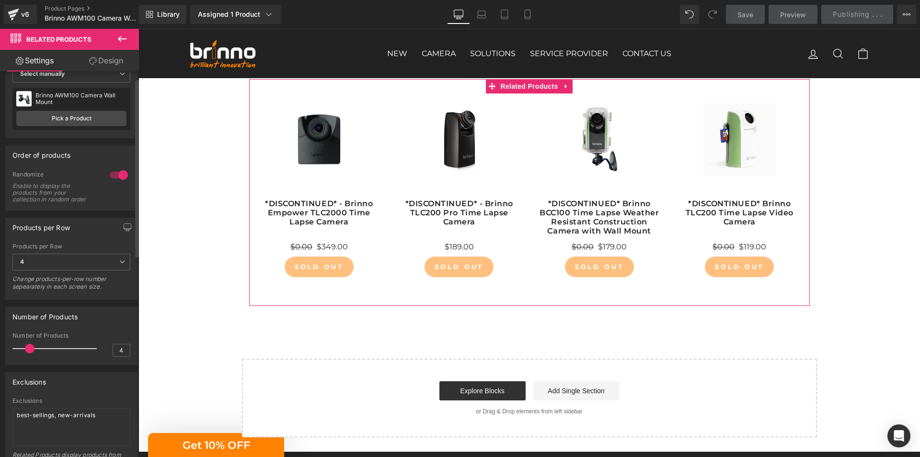
scroll to position [0, 0]
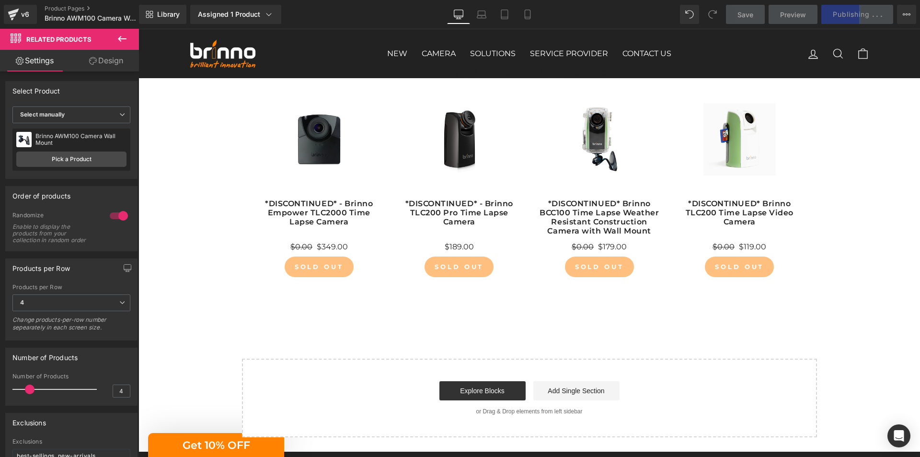
click at [117, 36] on icon at bounding box center [121, 38] width 11 height 11
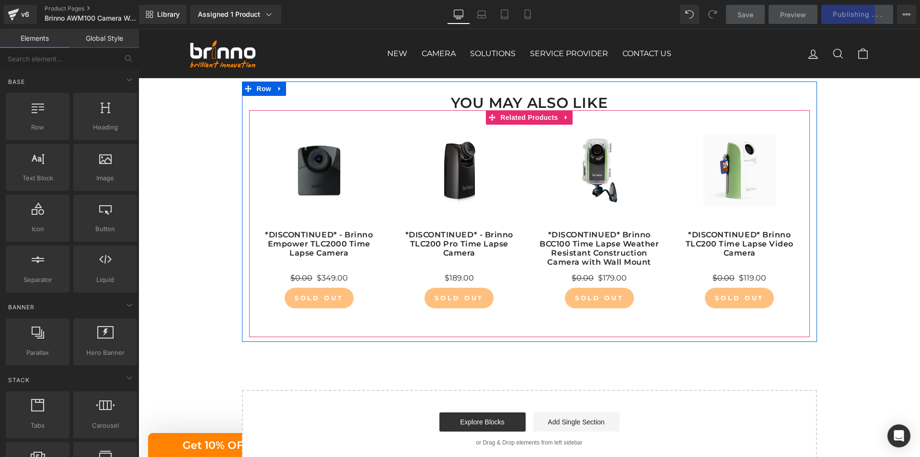
scroll to position [671, 0]
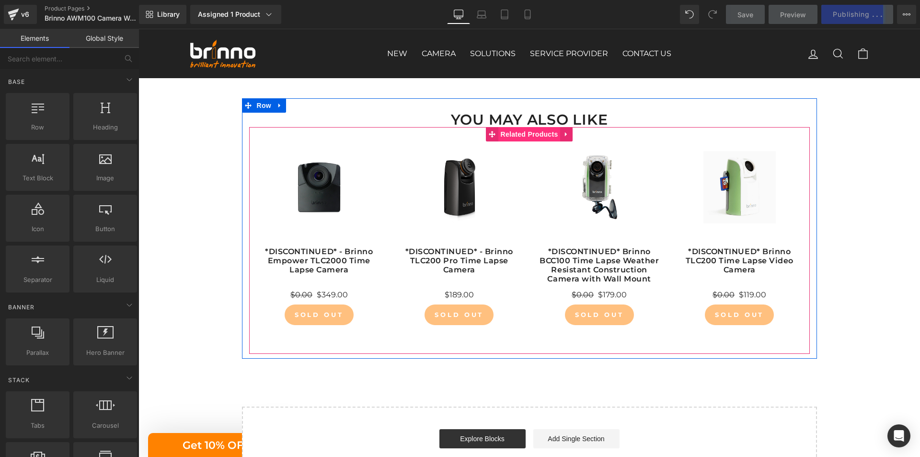
click at [530, 132] on span "Related Products" at bounding box center [529, 134] width 62 height 14
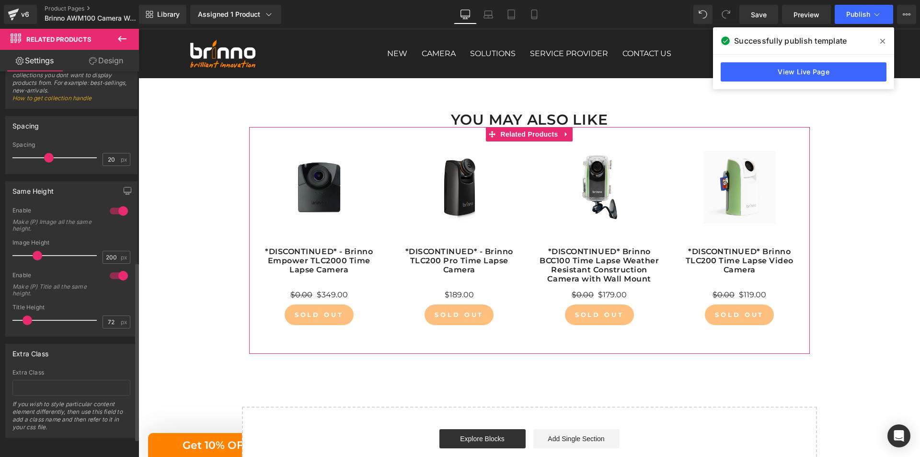
scroll to position [451, 0]
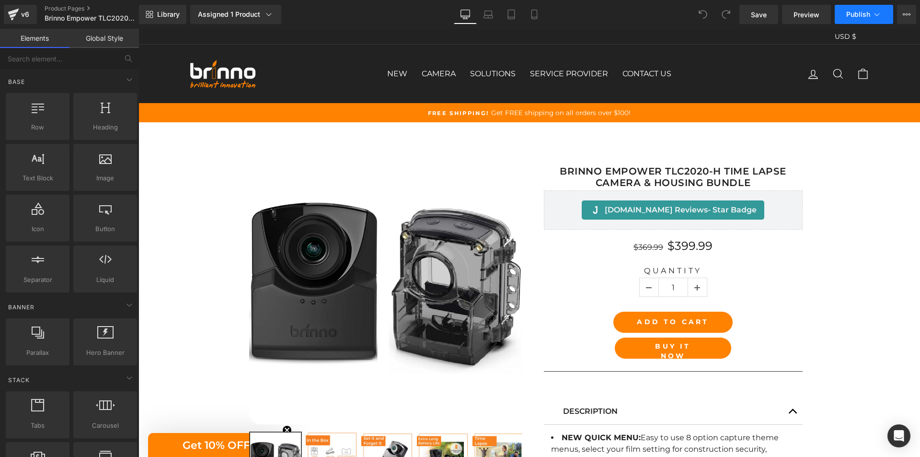
click at [866, 16] on span "Publish" at bounding box center [858, 15] width 24 height 8
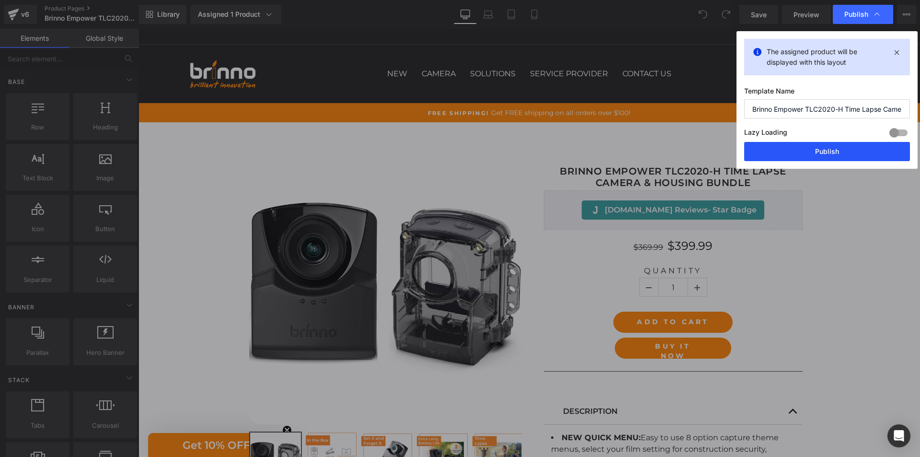
click at [833, 156] on button "Publish" at bounding box center [827, 151] width 166 height 19
